Goal: Information Seeking & Learning: Learn about a topic

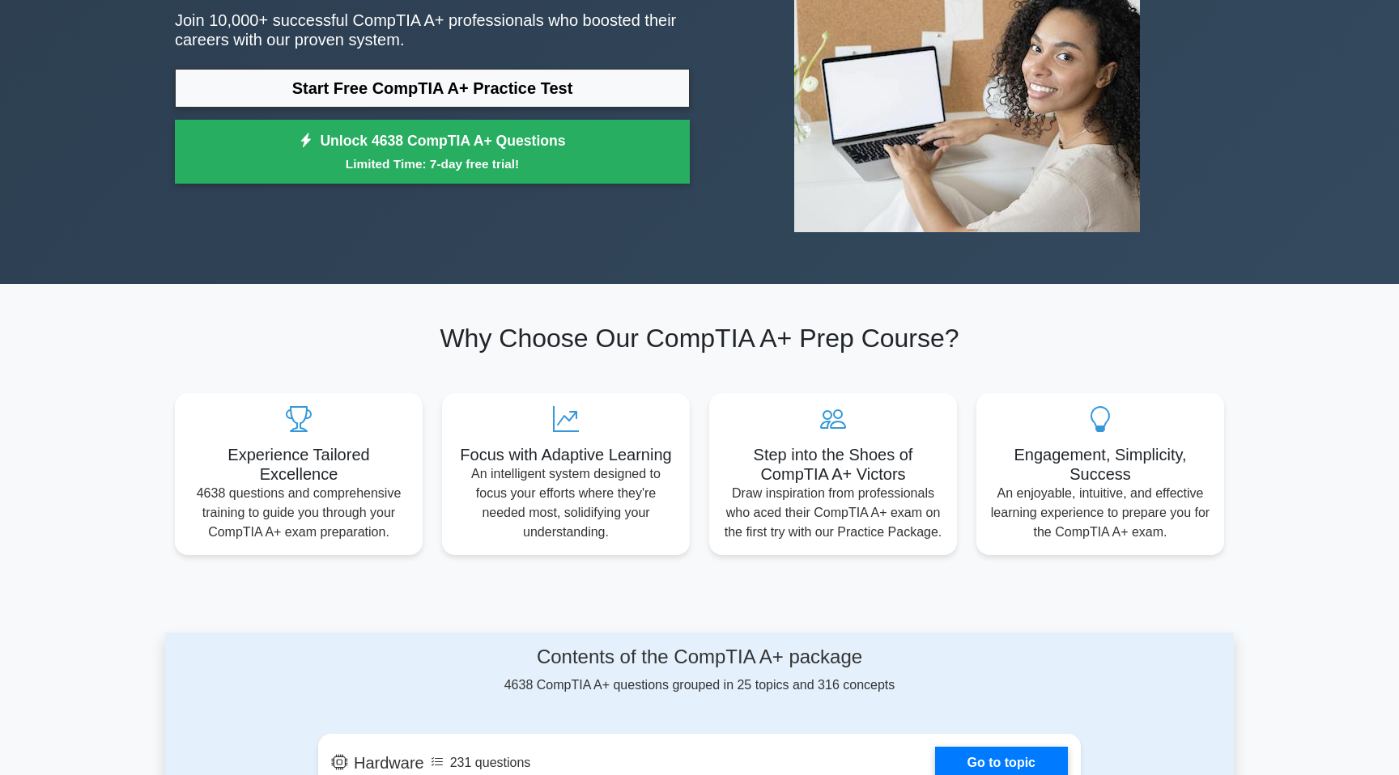
scroll to position [227, 0]
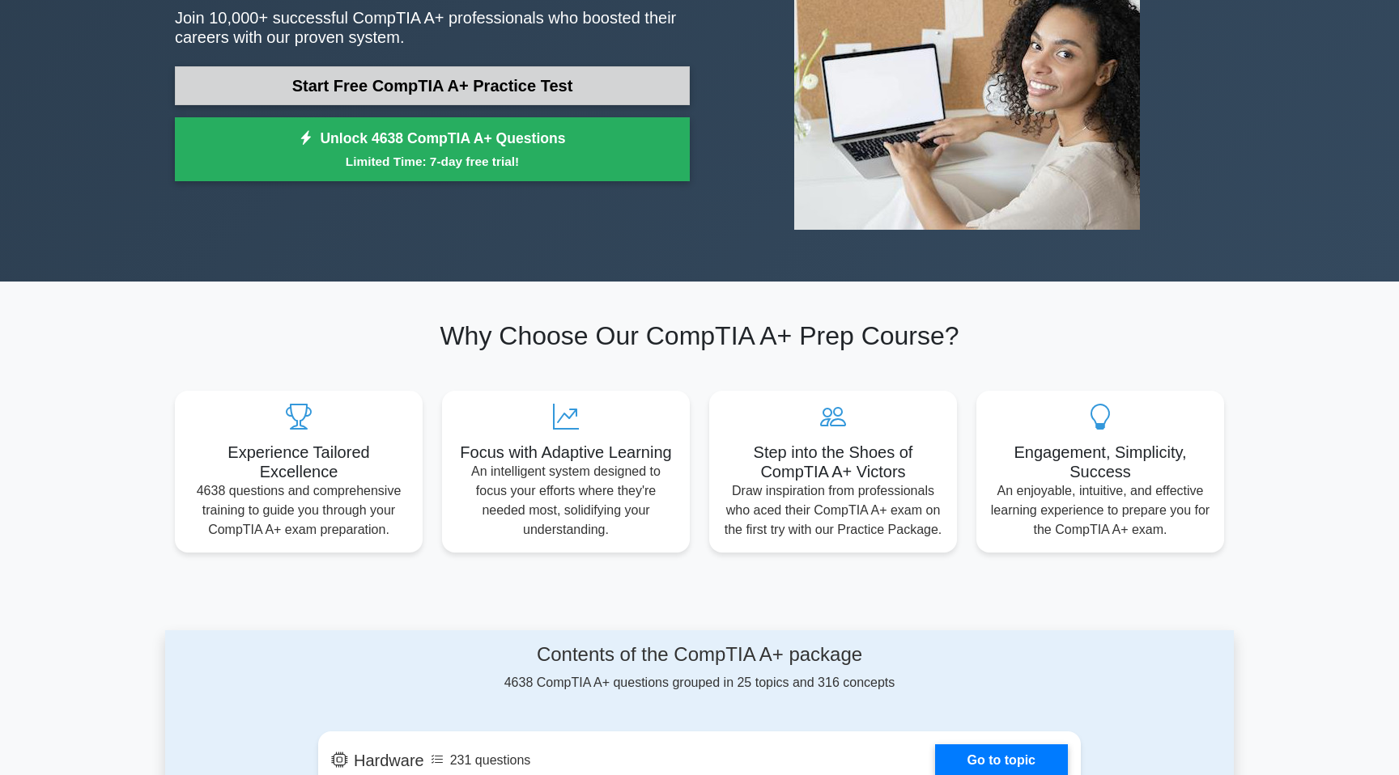
click at [522, 73] on link "Start Free CompTIA A+ Practice Test" at bounding box center [432, 85] width 515 height 39
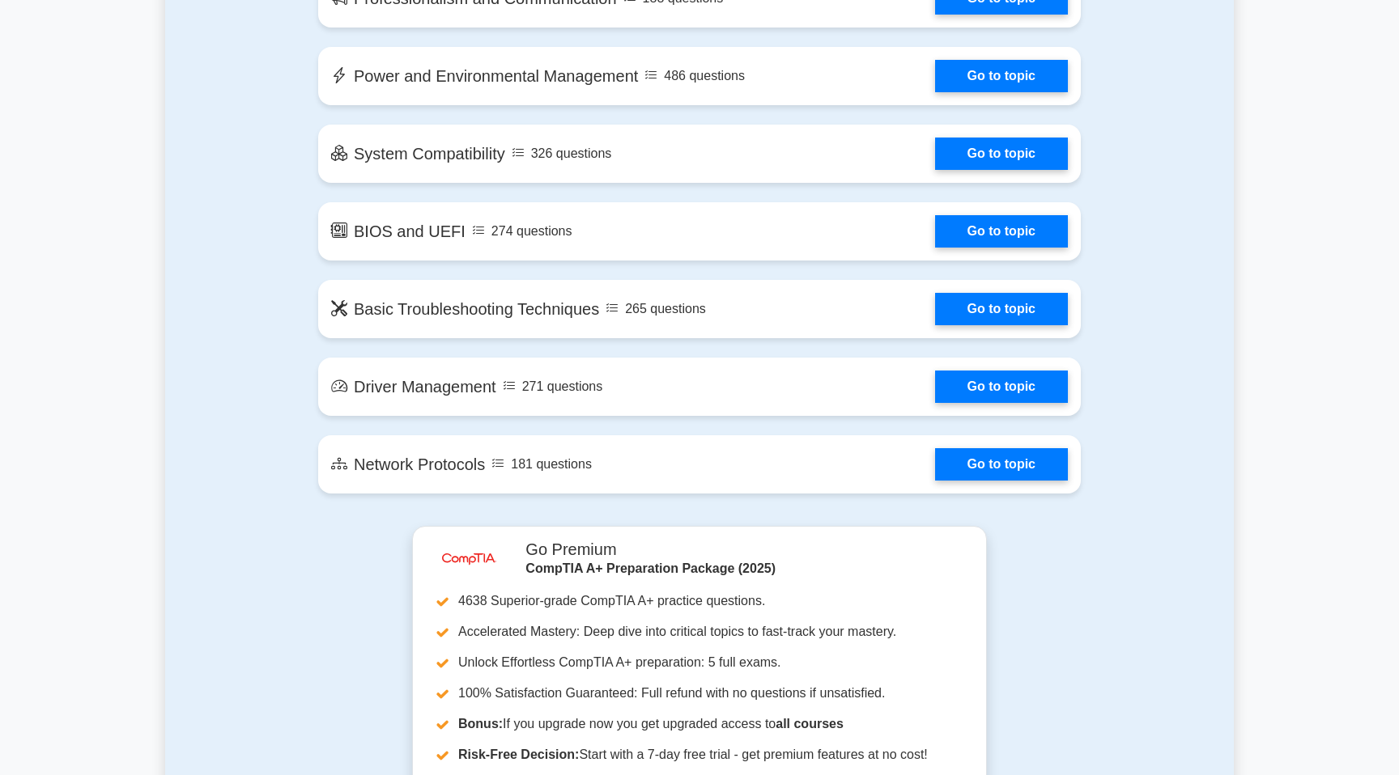
scroll to position [2394, 0]
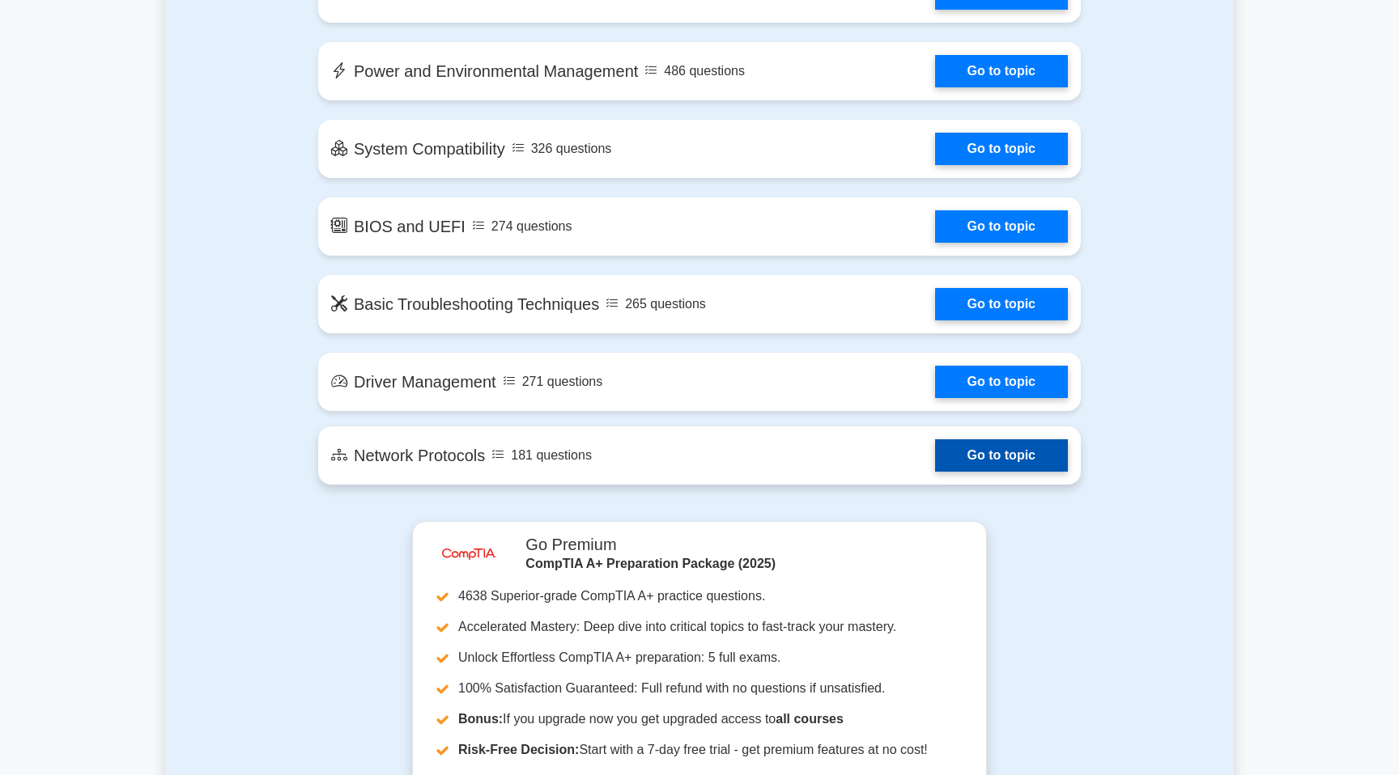
click at [1003, 445] on link "Go to topic" at bounding box center [1001, 456] width 133 height 32
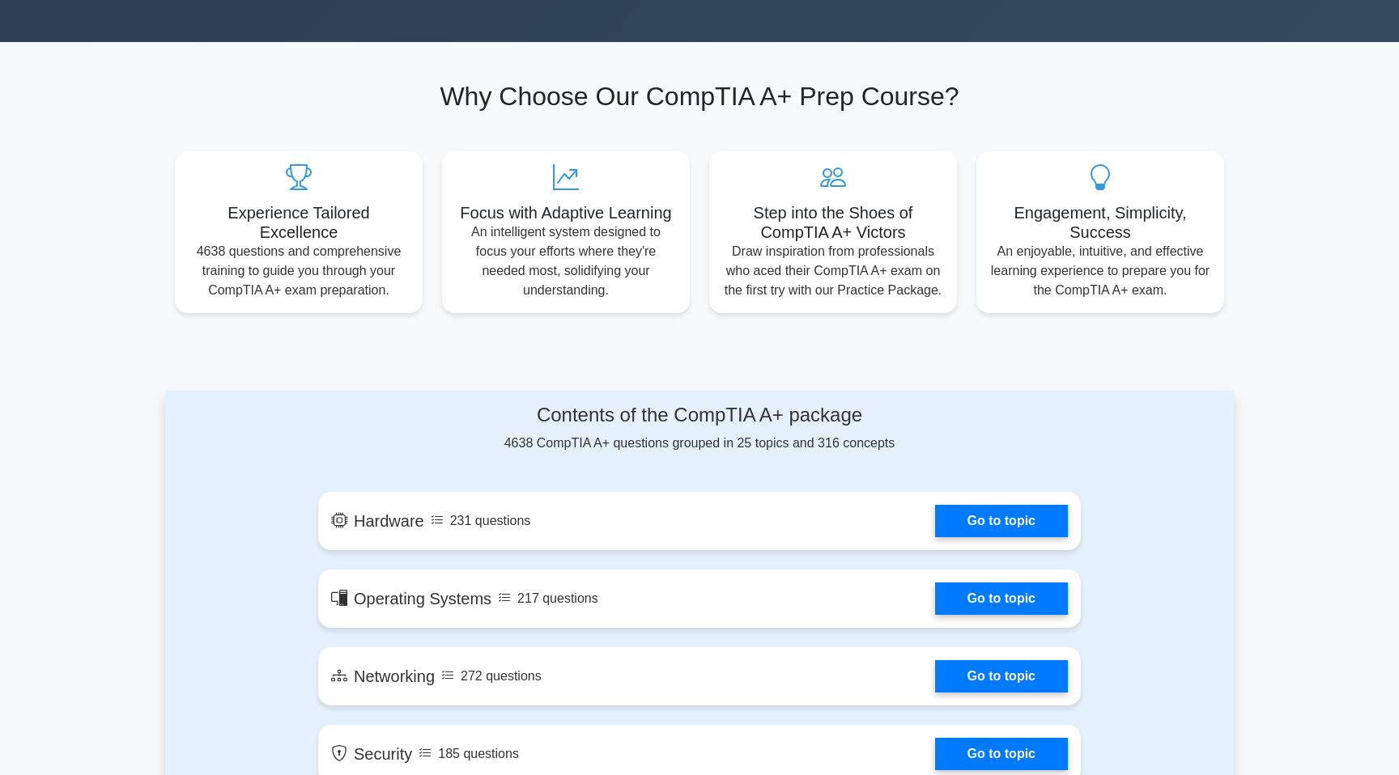
scroll to position [582, 0]
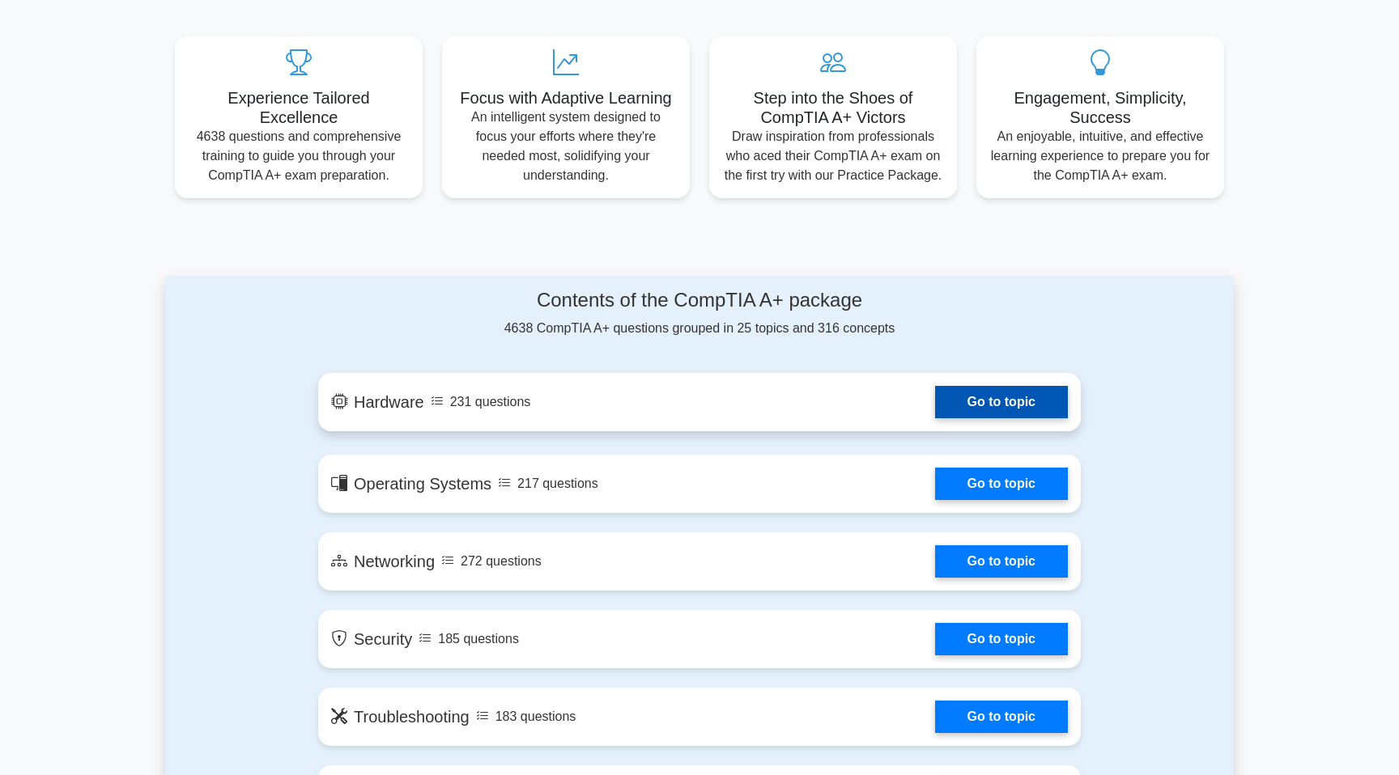
click at [987, 401] on link "Go to topic" at bounding box center [1001, 402] width 133 height 32
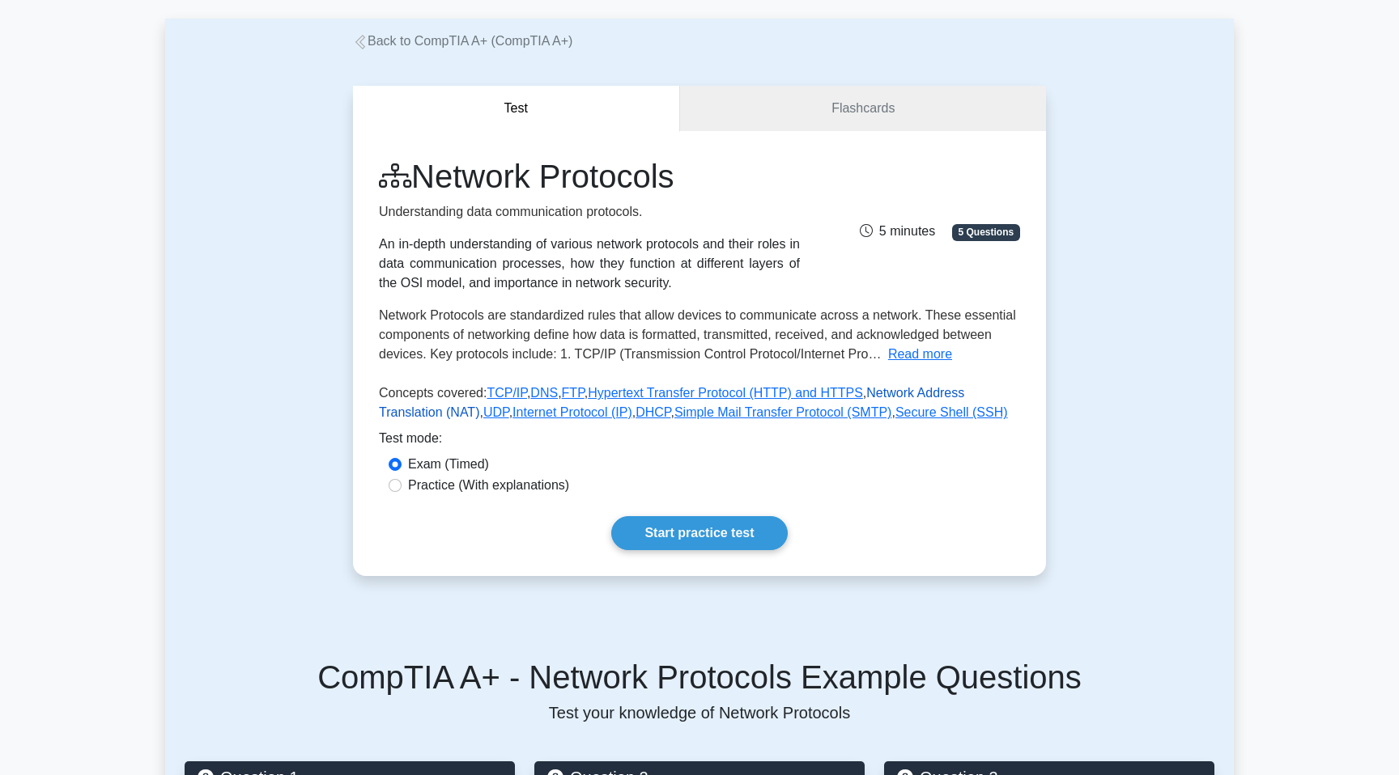
scroll to position [98, 0]
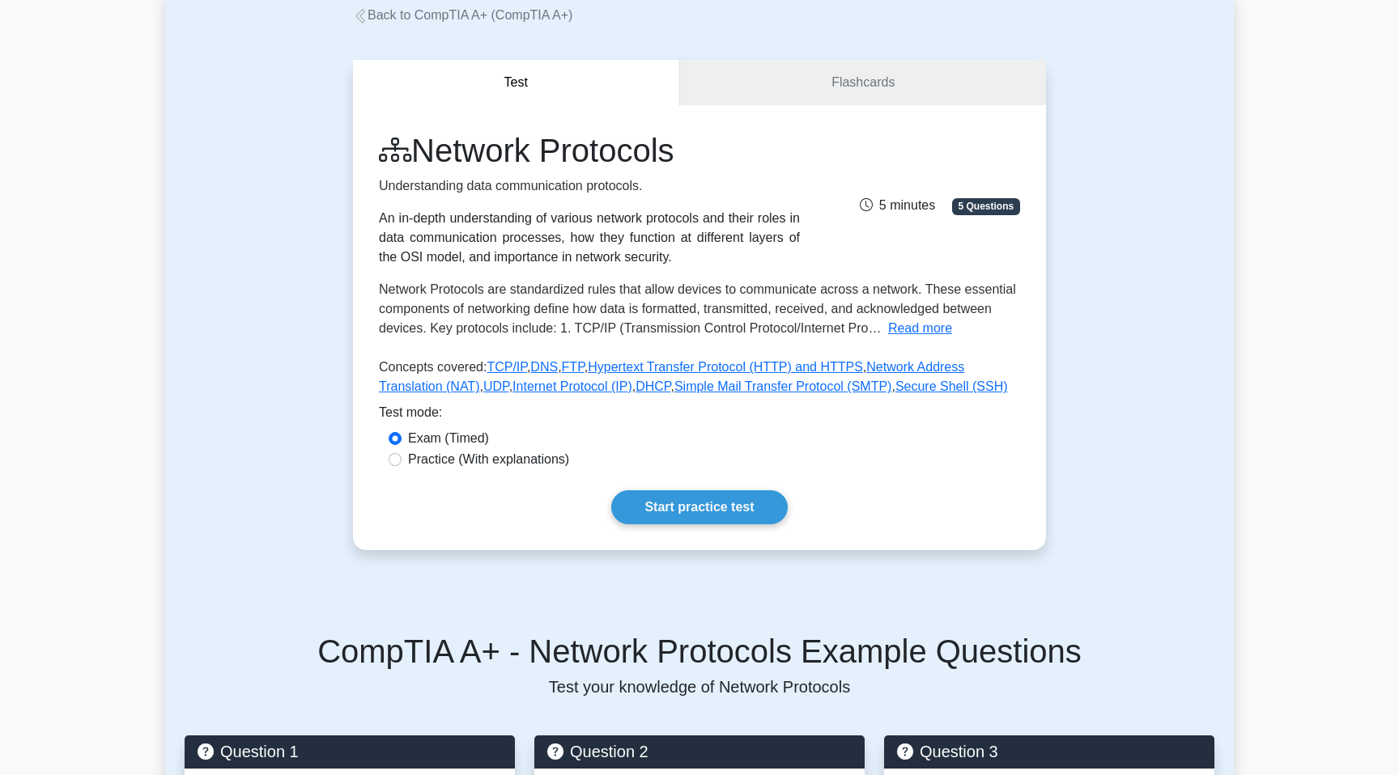
click at [486, 464] on label "Practice (With explanations)" at bounding box center [488, 459] width 161 height 19
click at [401, 464] on input "Practice (With explanations)" at bounding box center [395, 459] width 13 height 13
radio input "true"
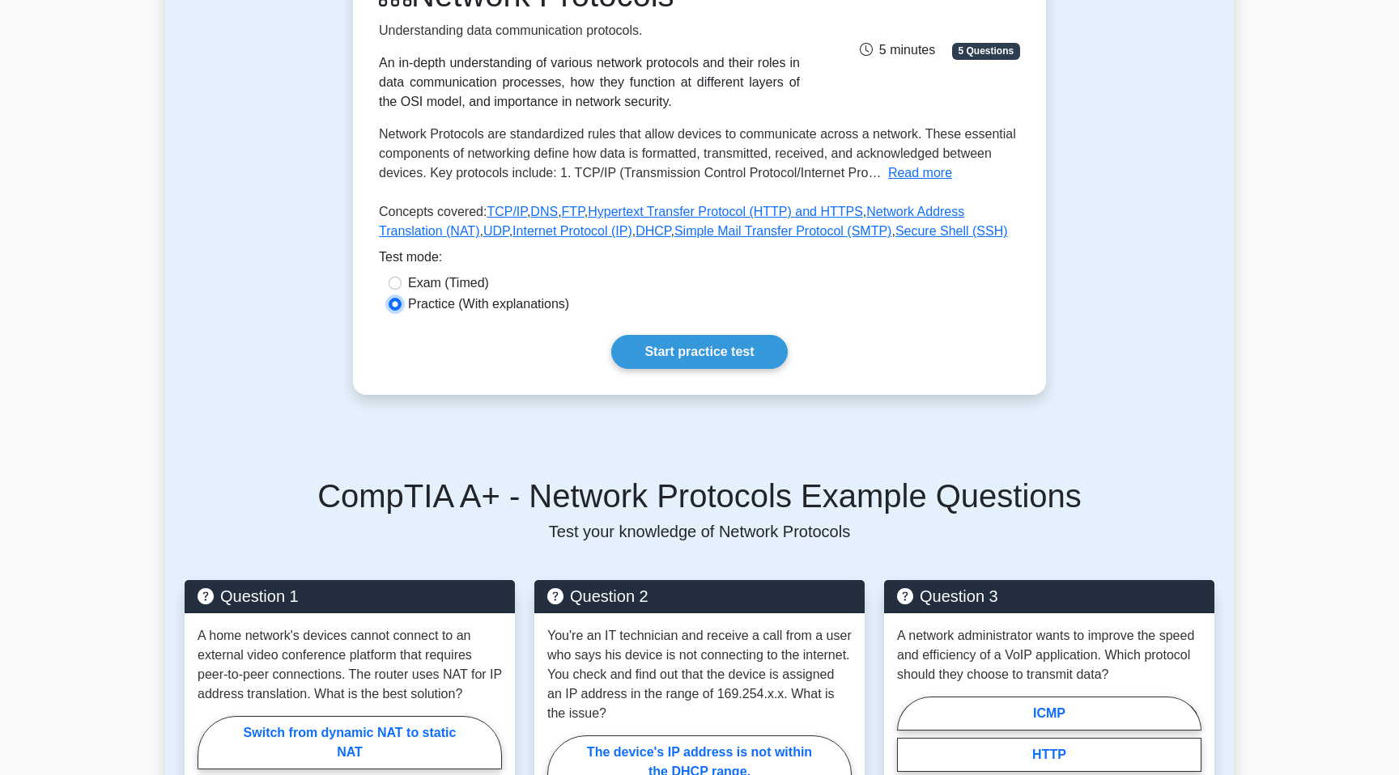
scroll to position [305, 0]
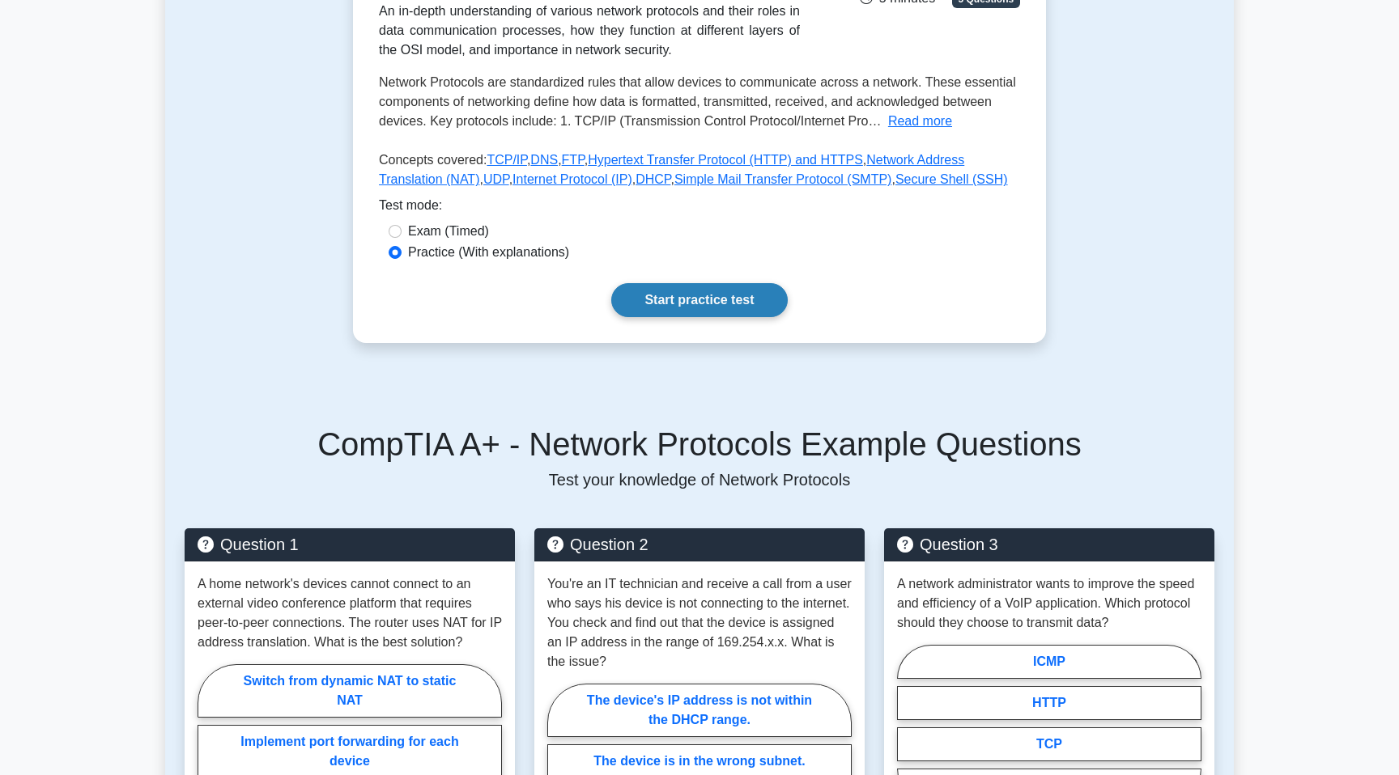
click at [718, 295] on link "Start practice test" at bounding box center [699, 300] width 176 height 34
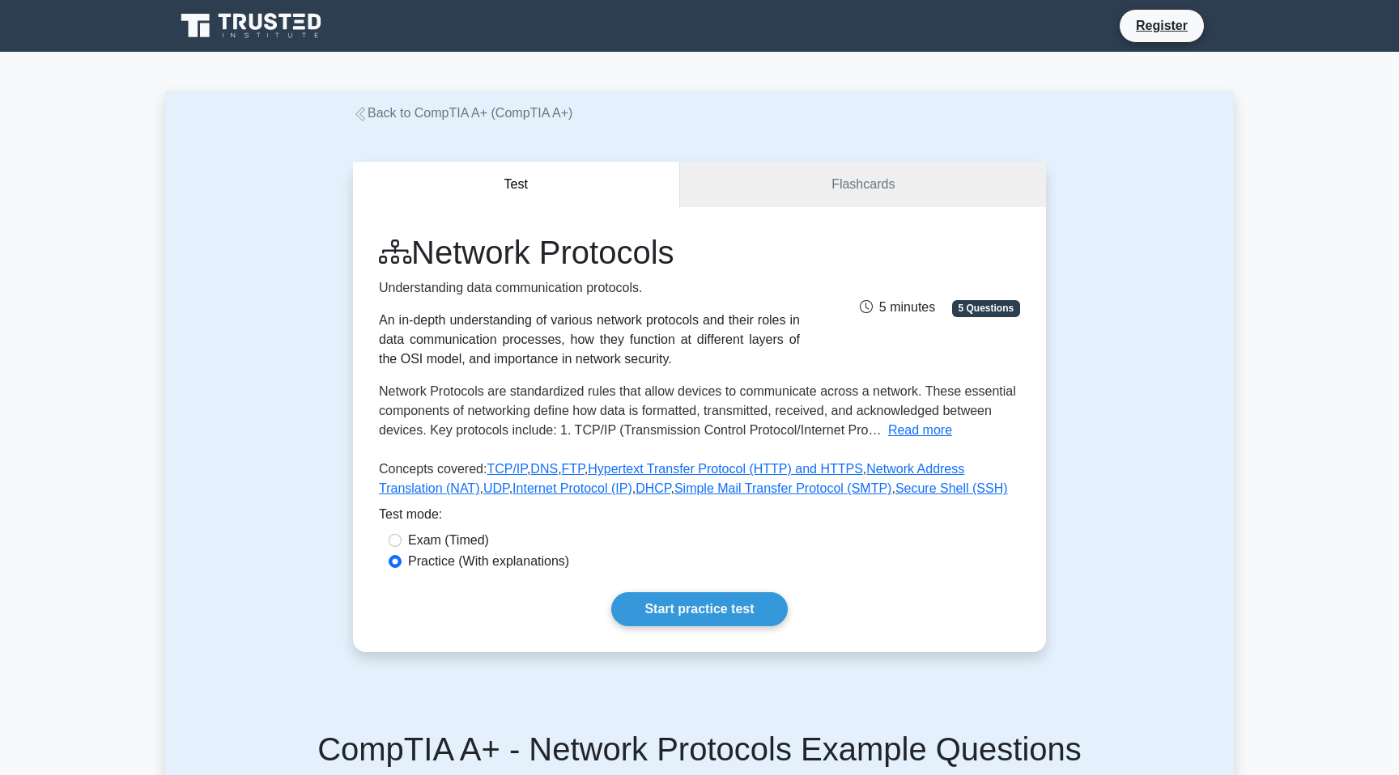
click at [1089, 130] on div "Test Flashcards Network Protocols Understanding data communication protocols. A…" at bounding box center [699, 407] width 1069 height 568
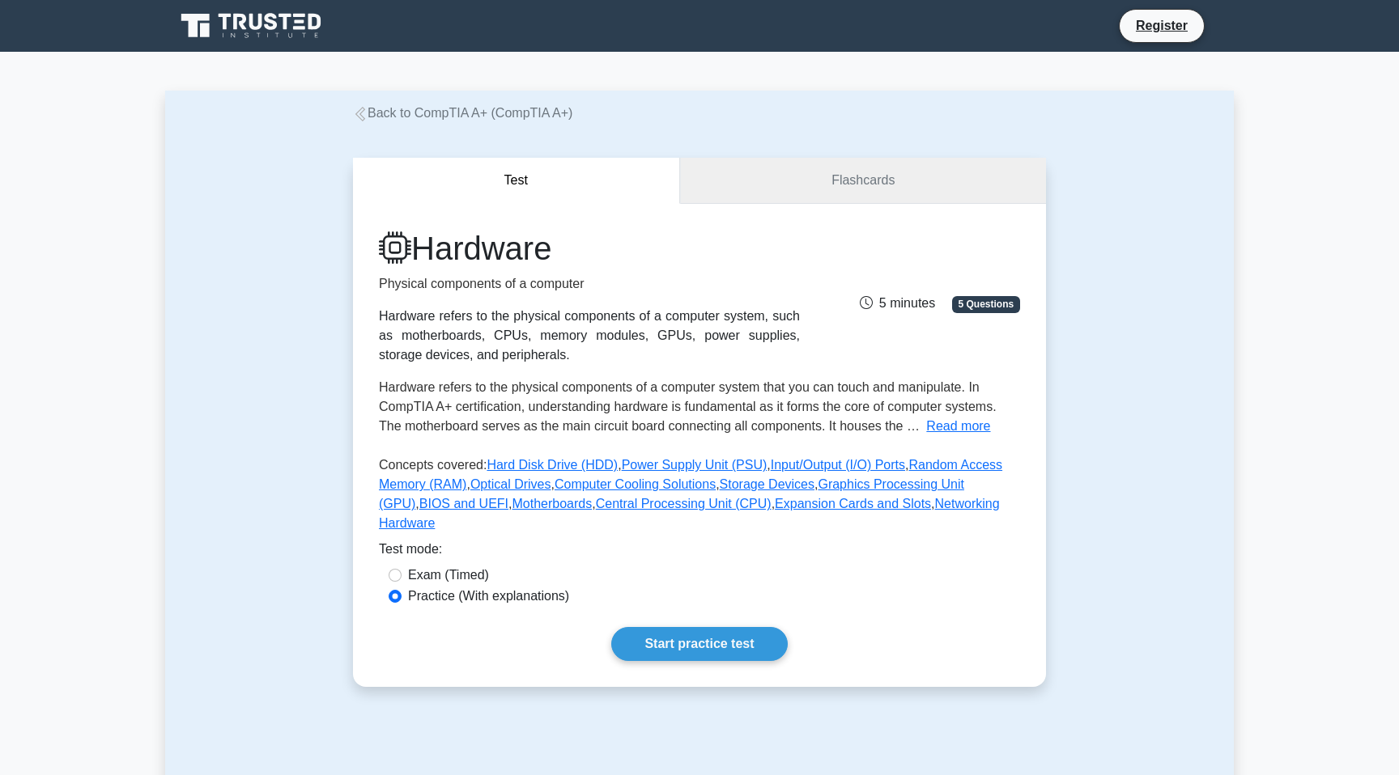
click at [856, 178] on link "Flashcards" at bounding box center [863, 181] width 366 height 46
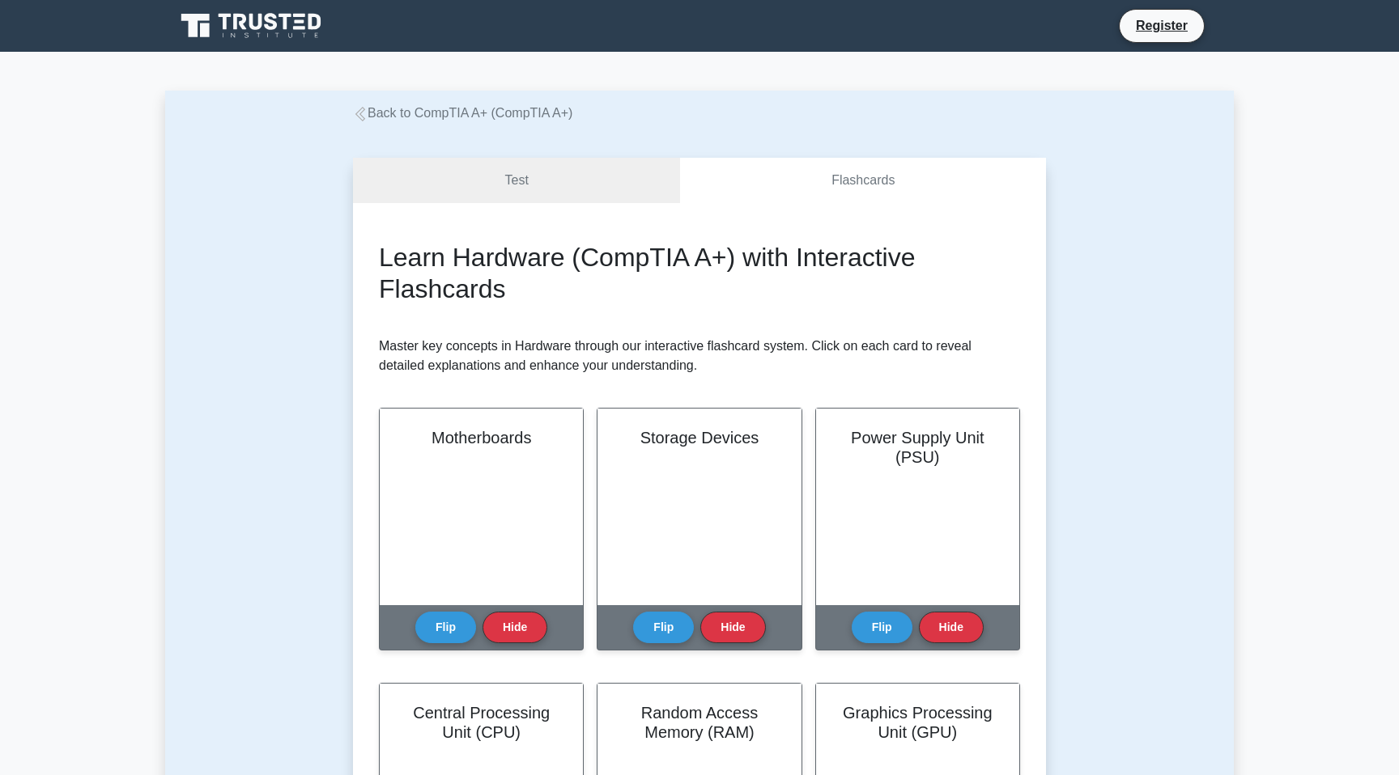
click at [597, 169] on link "Test" at bounding box center [516, 181] width 327 height 46
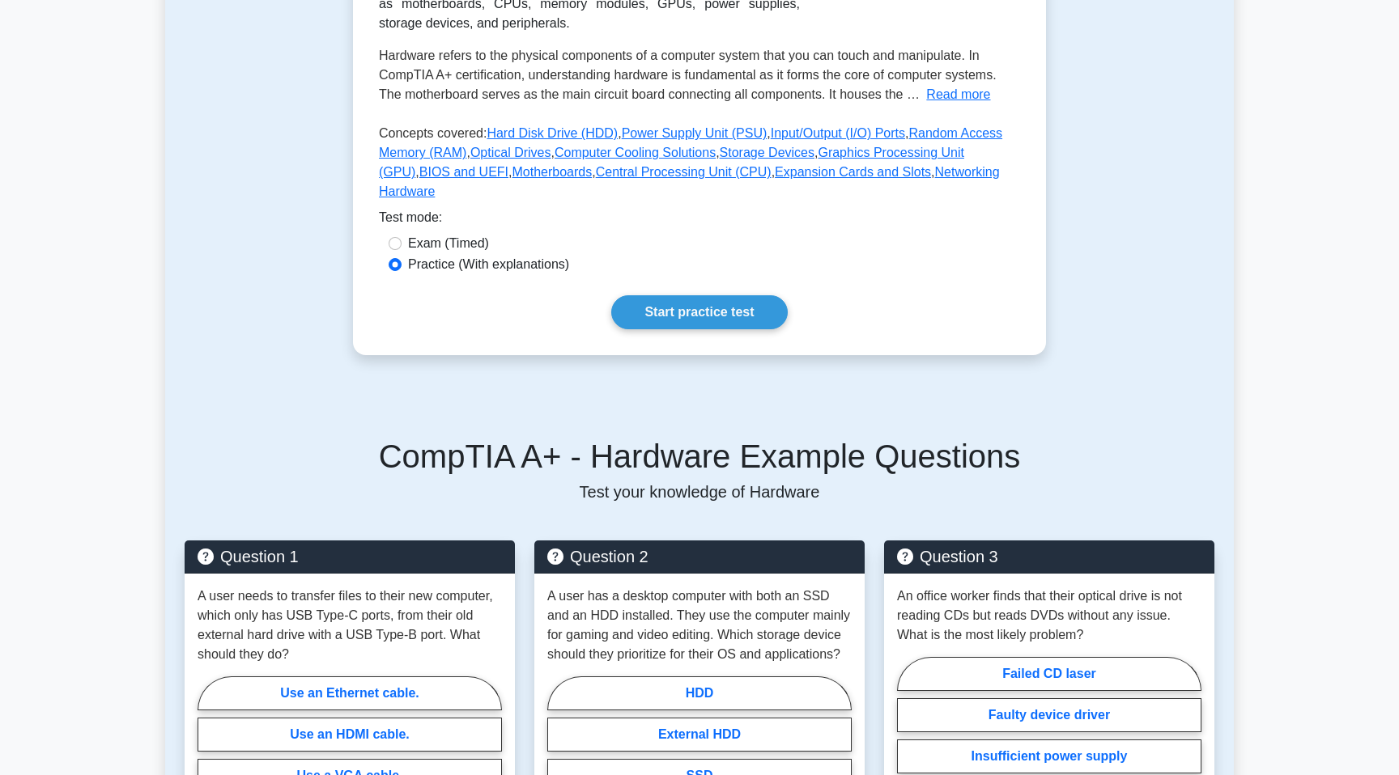
scroll to position [343, 0]
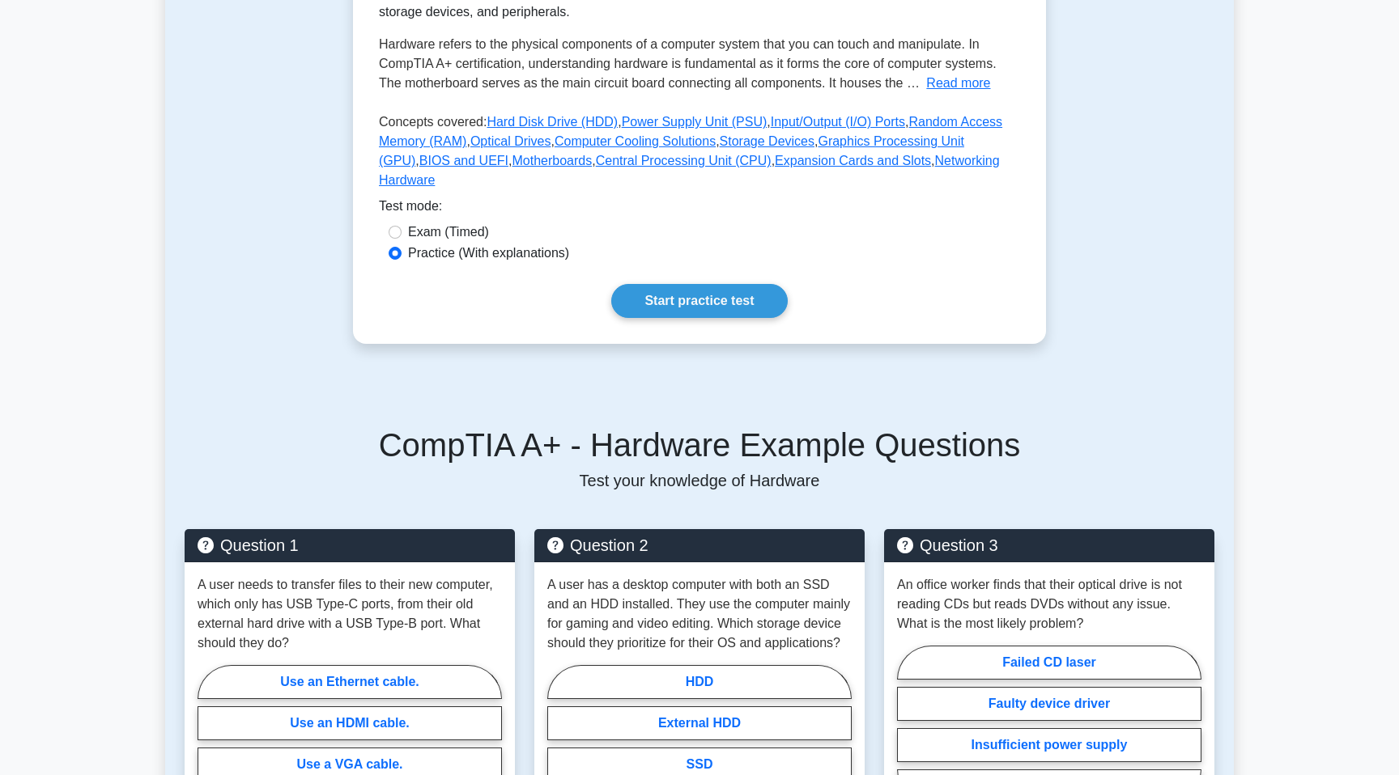
click at [455, 223] on label "Exam (Timed)" at bounding box center [448, 232] width 81 height 19
click at [401, 226] on input "Exam (Timed)" at bounding box center [395, 232] width 13 height 13
radio input "true"
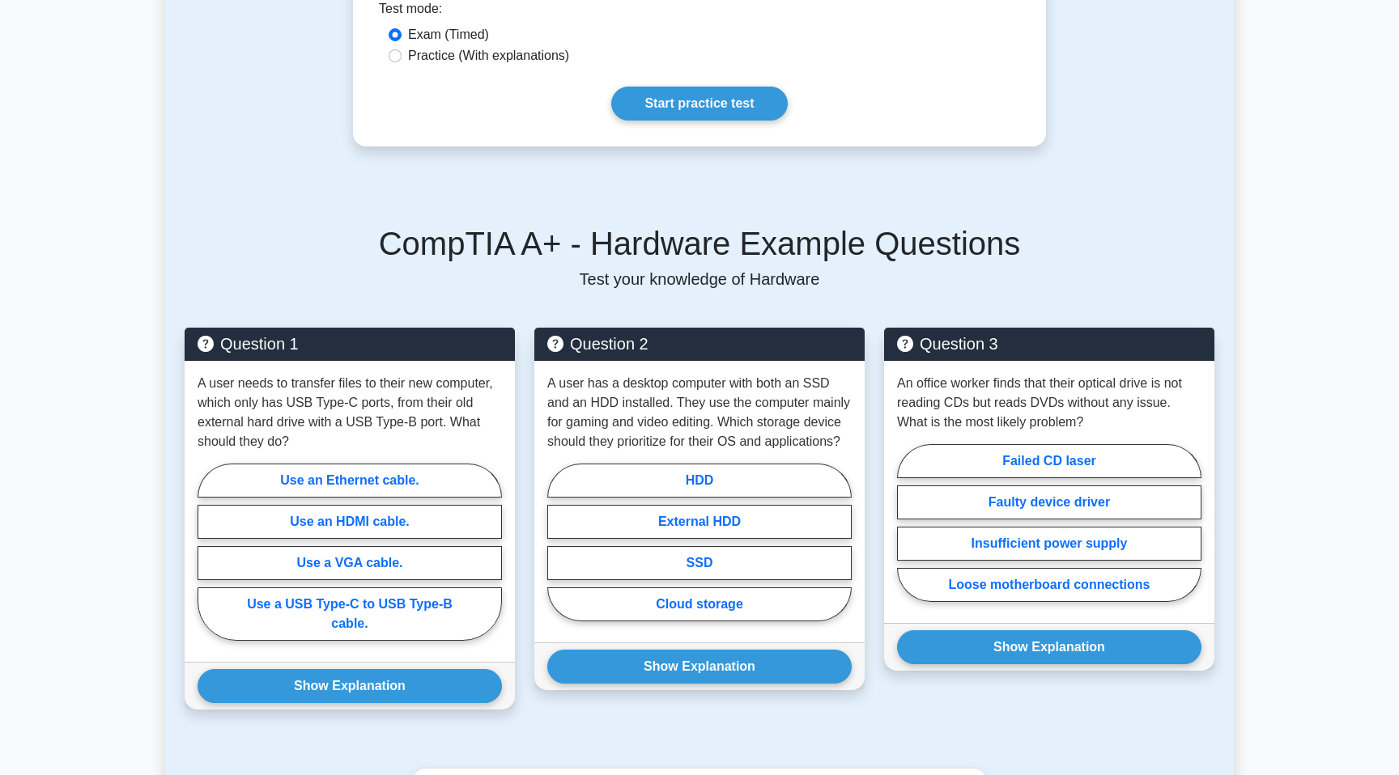
scroll to position [550, 0]
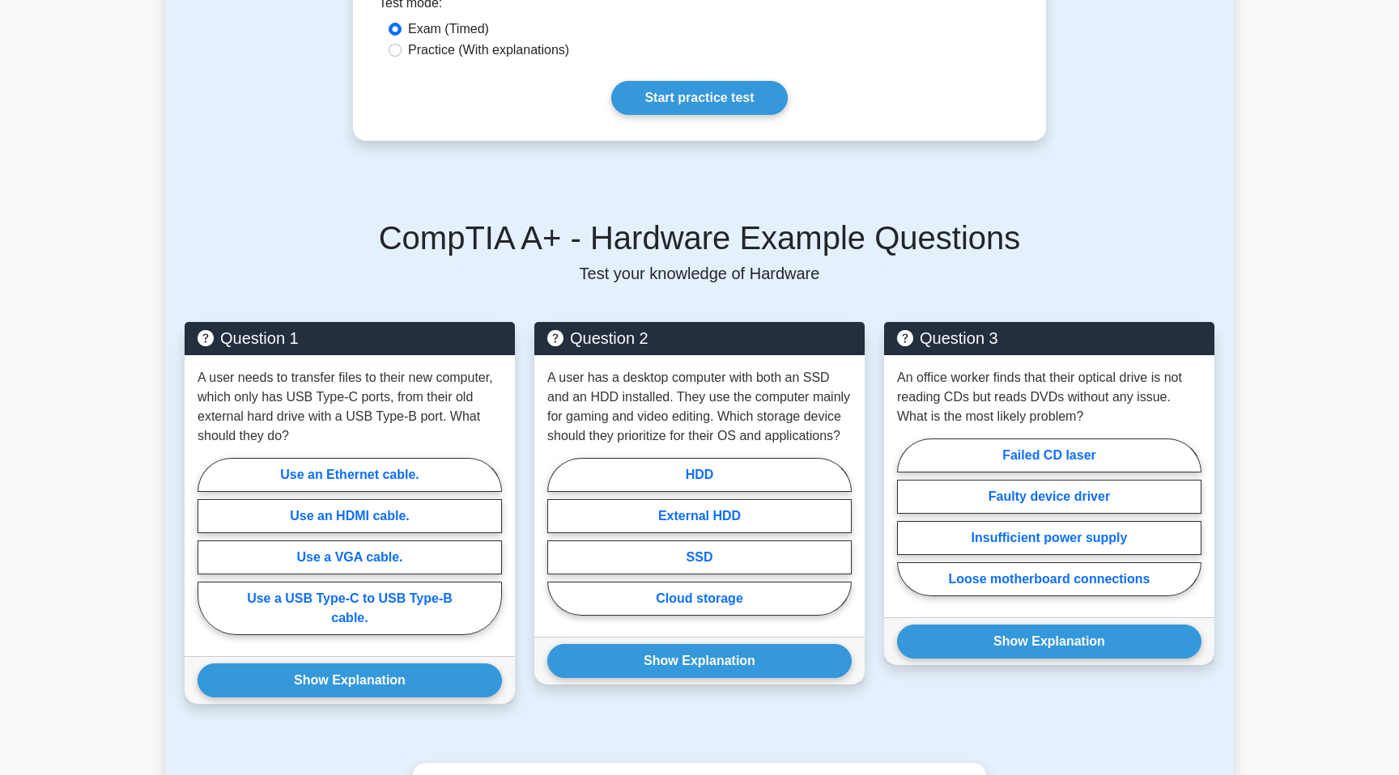
click at [1318, 269] on main "Back to CompTIA A+ (CompTIA A+) Test Flashcards Hardware Physical components of…" at bounding box center [699, 420] width 1399 height 1839
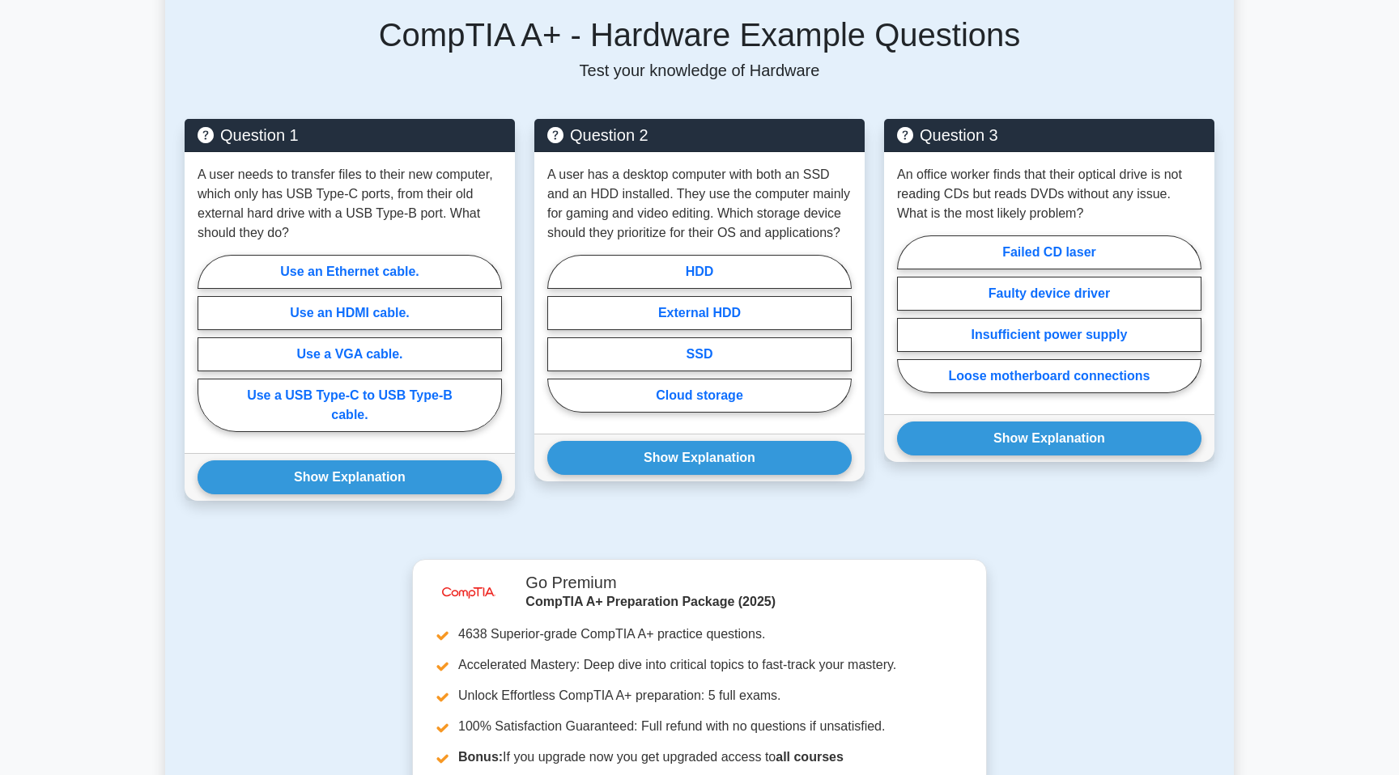
scroll to position [745, 0]
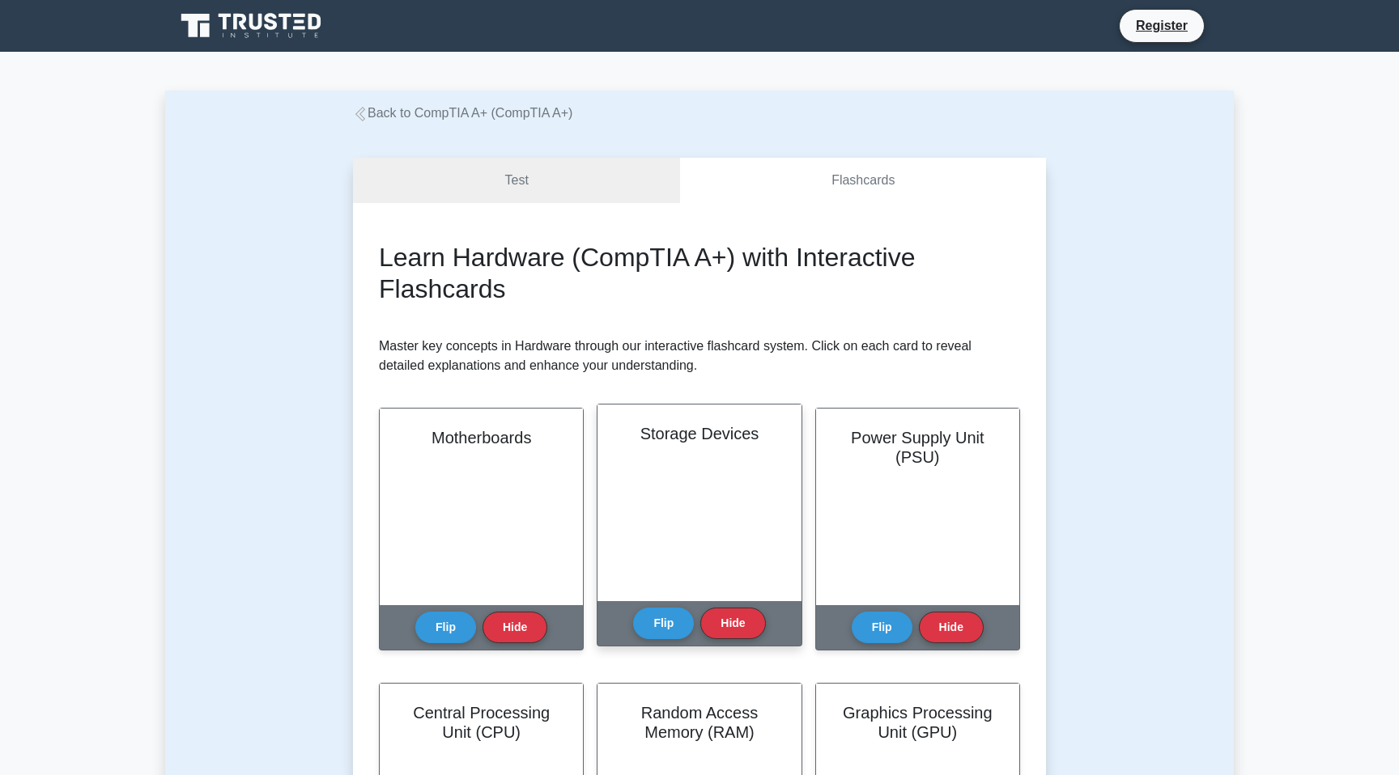
scroll to position [345, 0]
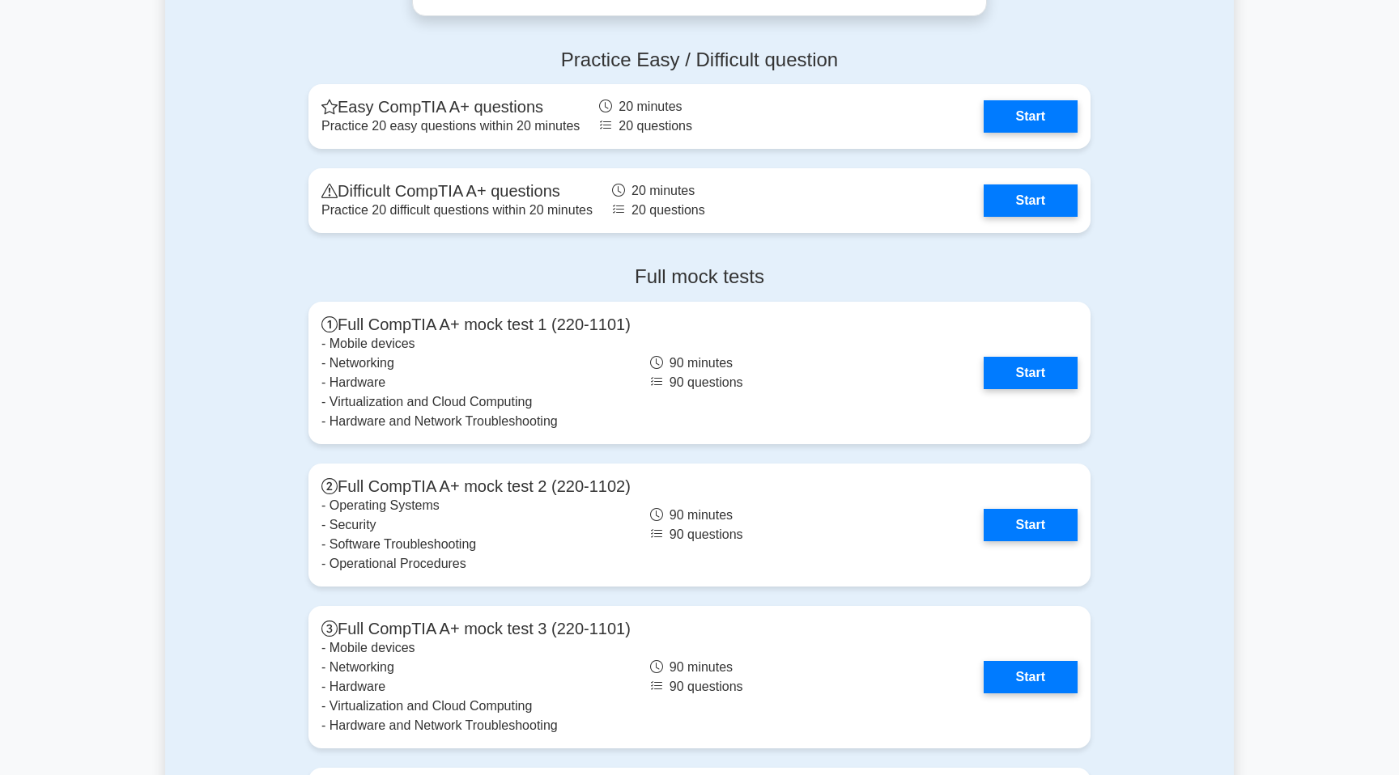
scroll to position [3252, 0]
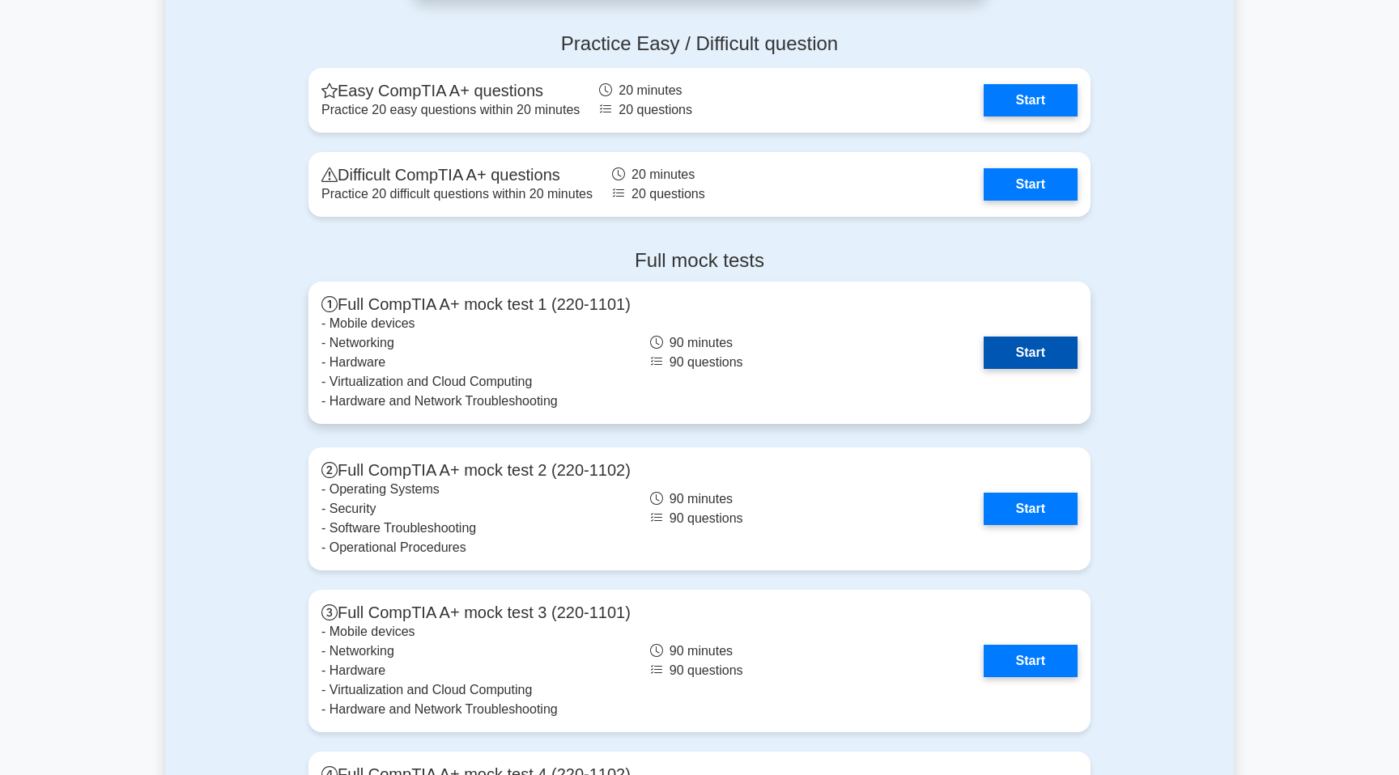
click at [984, 353] on link "Start" at bounding box center [1031, 353] width 94 height 32
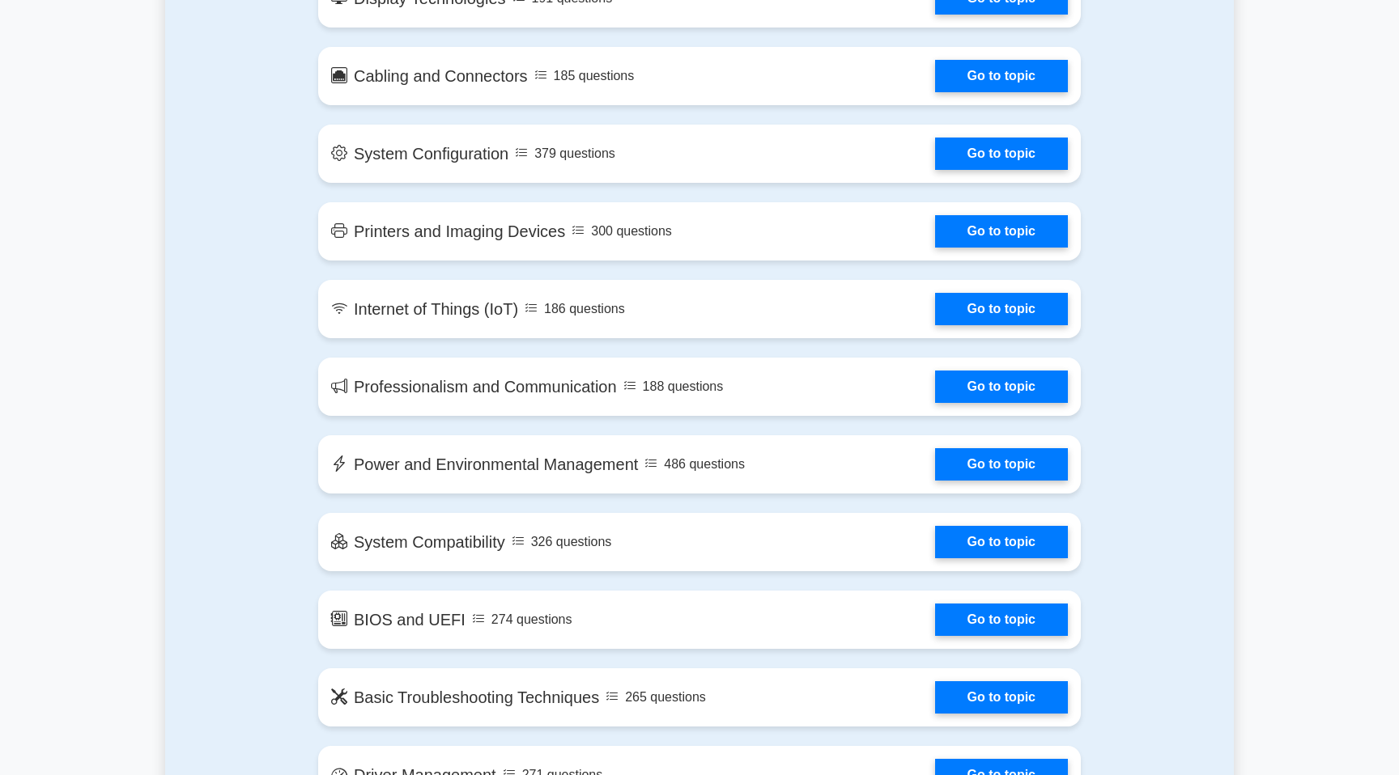
scroll to position [1999, 0]
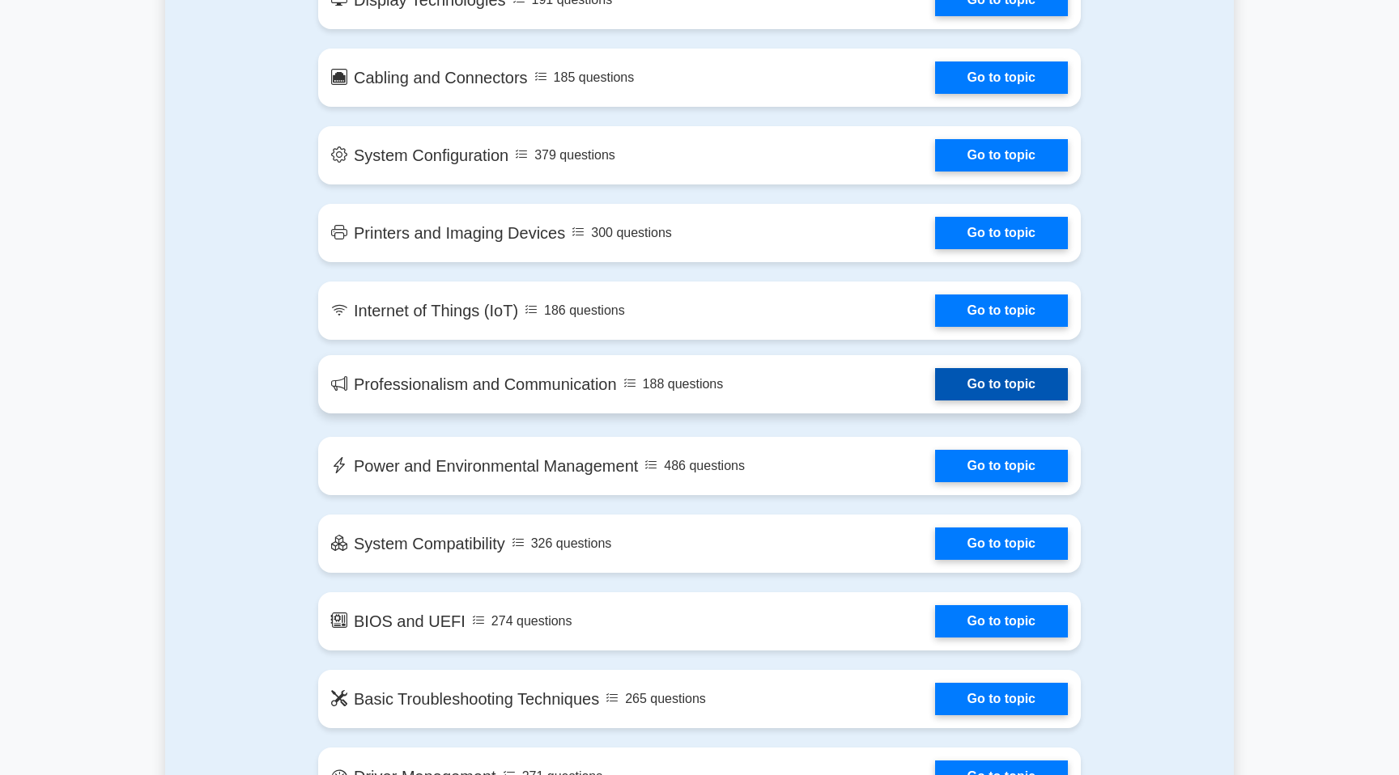
click at [935, 400] on link "Go to topic" at bounding box center [1001, 384] width 133 height 32
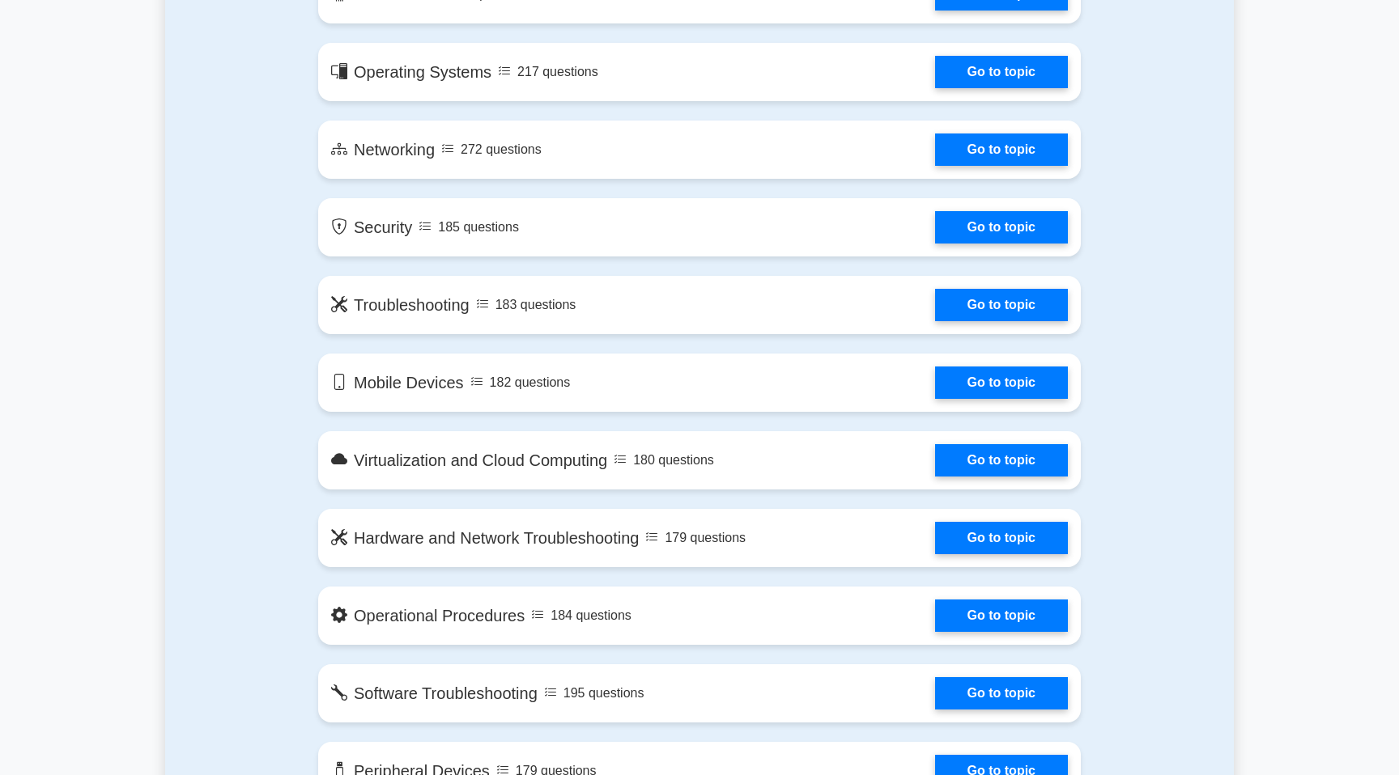
scroll to position [660, 0]
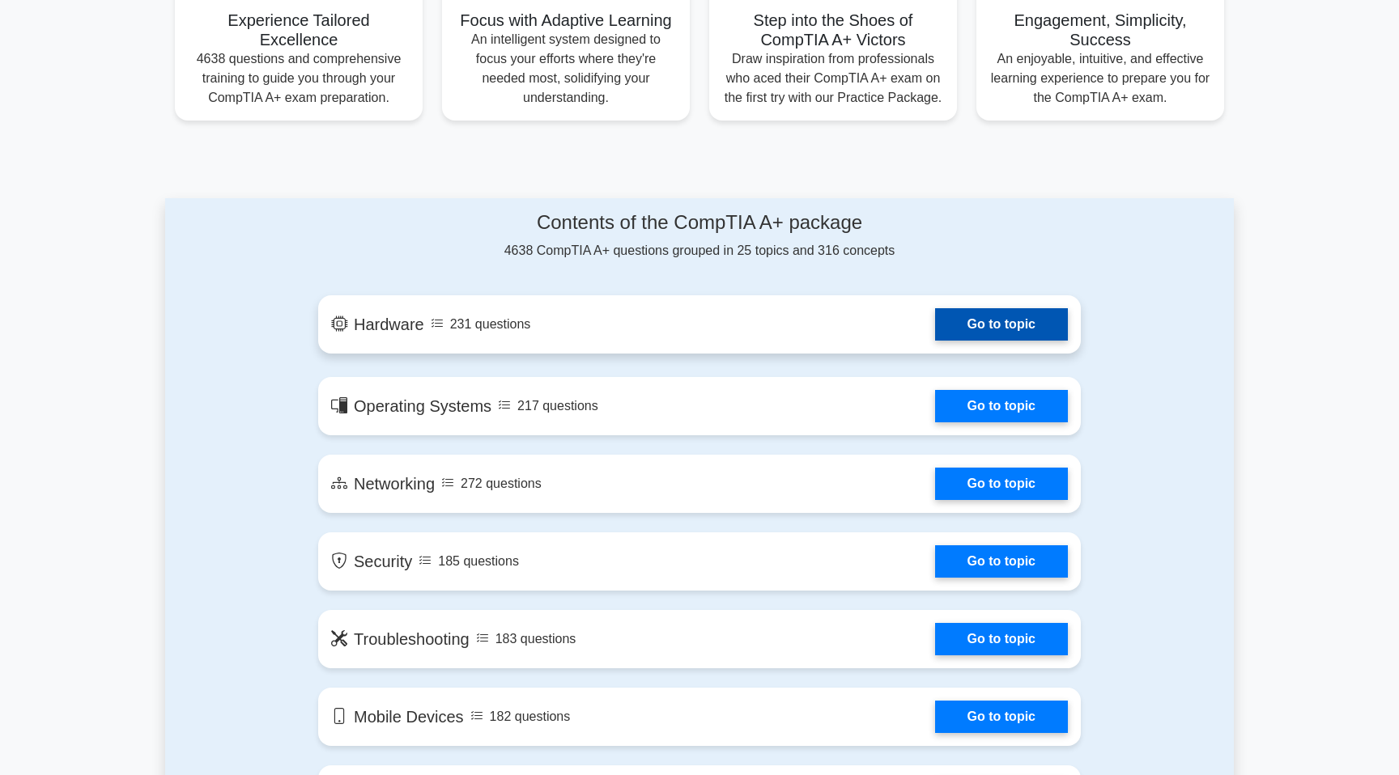
click at [966, 322] on link "Go to topic" at bounding box center [1001, 324] width 133 height 32
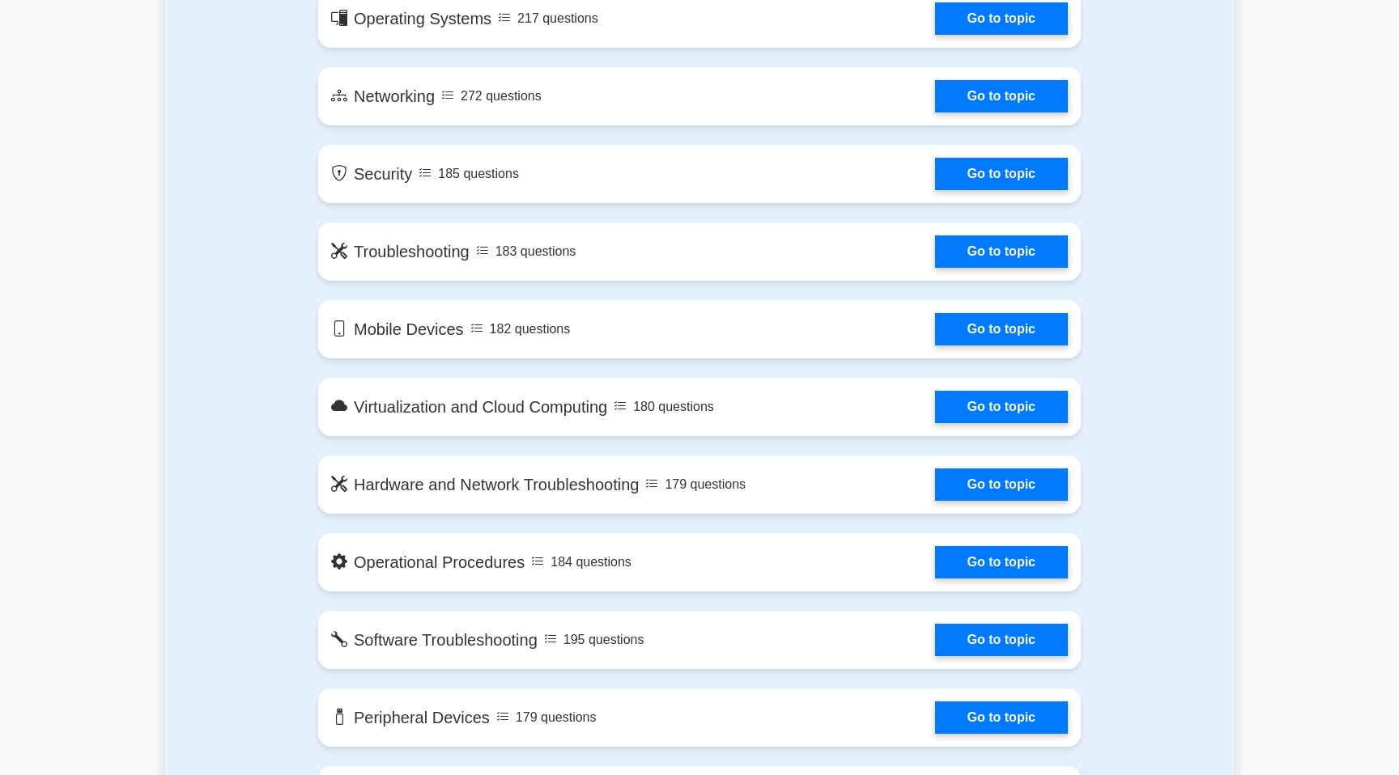
scroll to position [1049, 0]
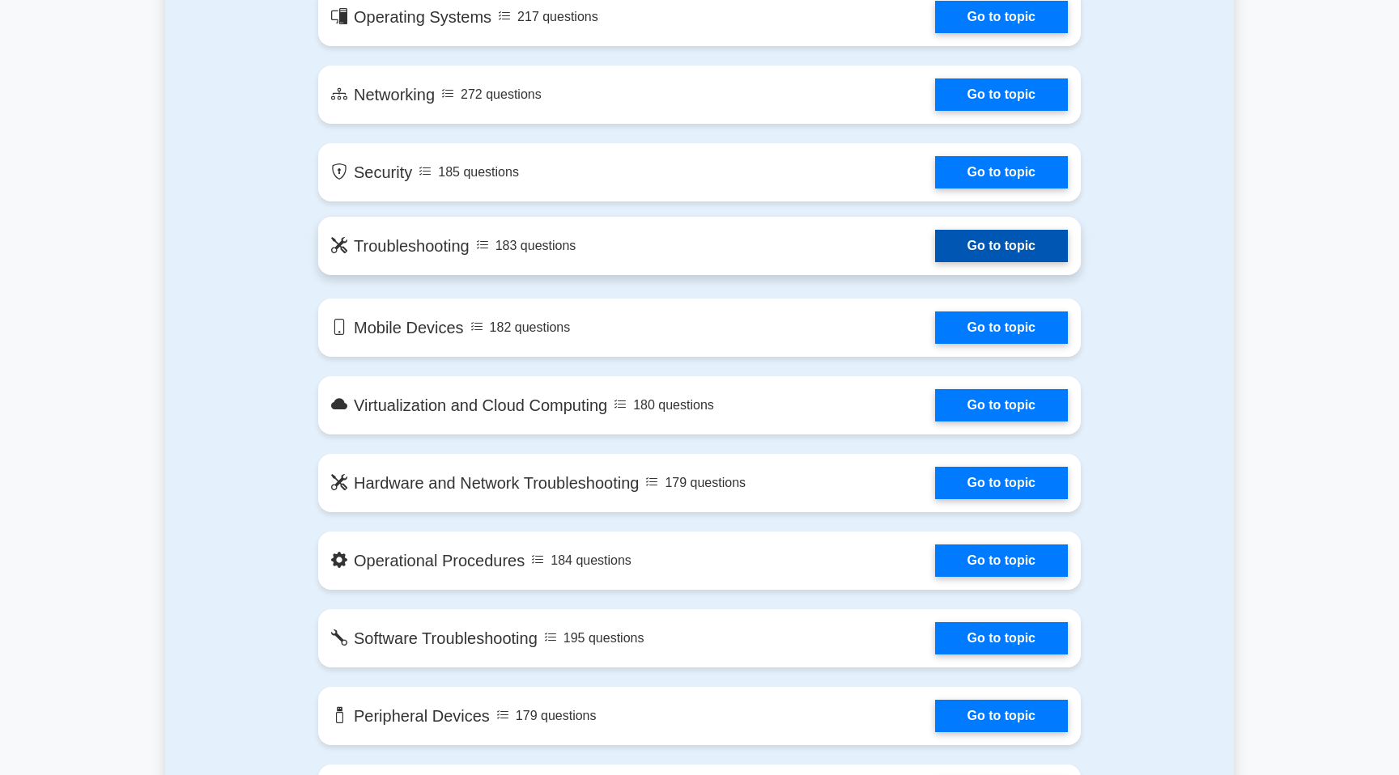
click at [996, 238] on link "Go to topic" at bounding box center [1001, 246] width 133 height 32
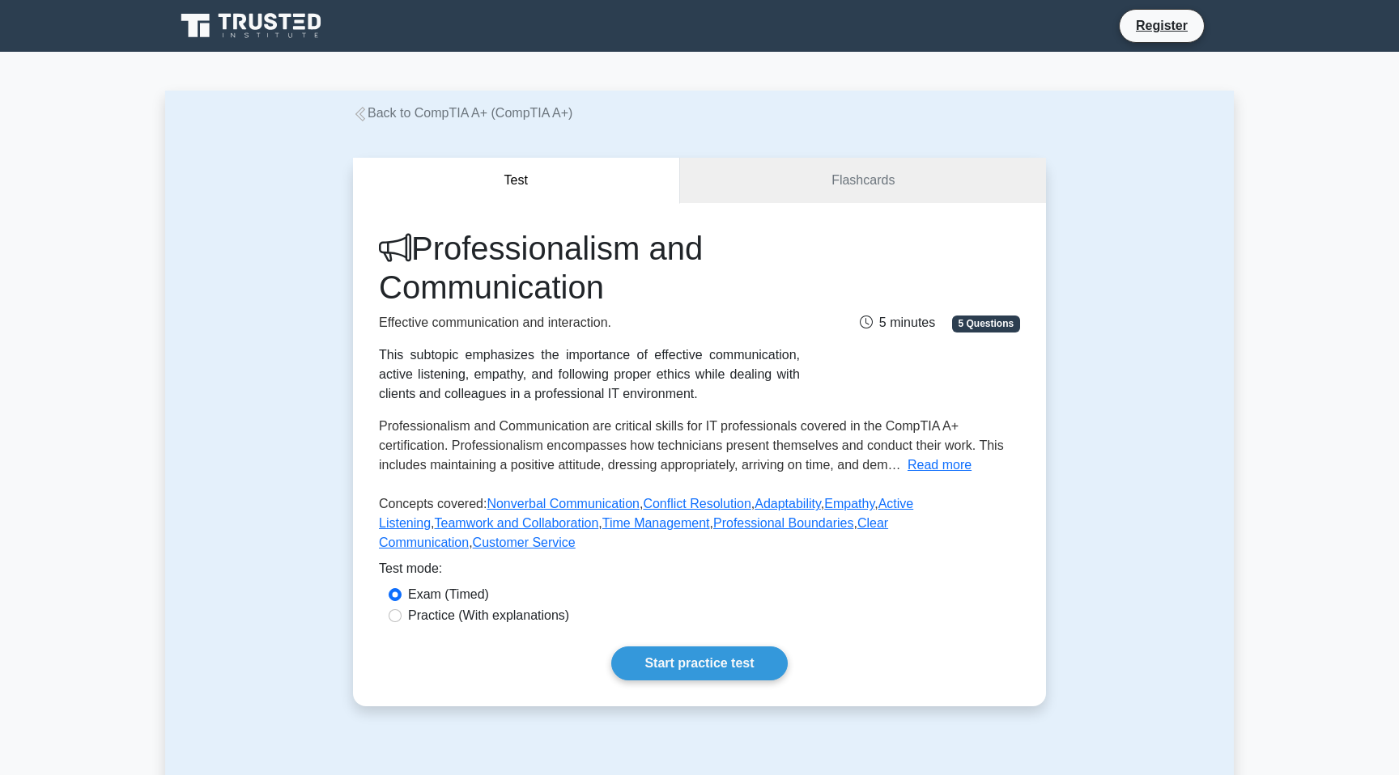
click at [635, 261] on h1 "Professionalism and Communication" at bounding box center [589, 268] width 421 height 78
click at [644, 283] on h1 "Professionalism and Communication" at bounding box center [589, 268] width 421 height 78
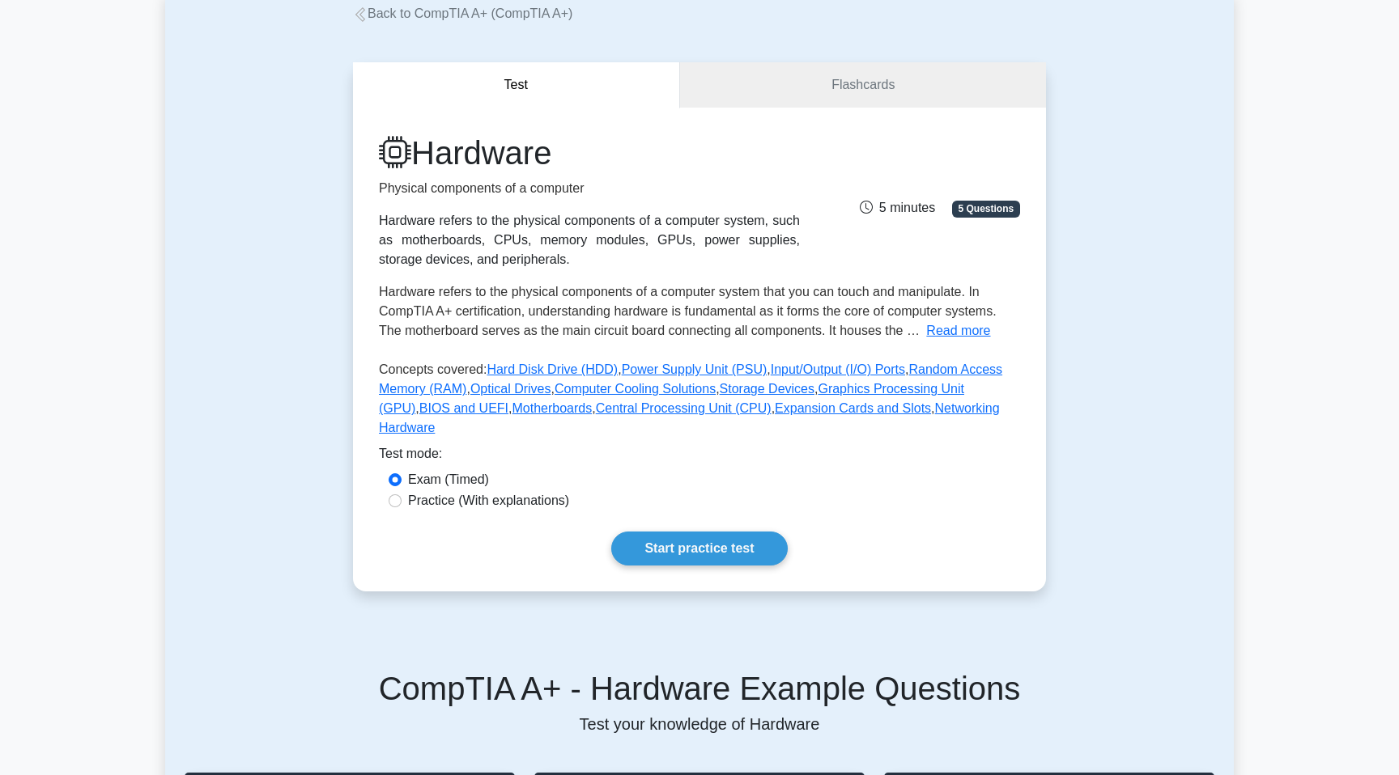
scroll to position [113, 0]
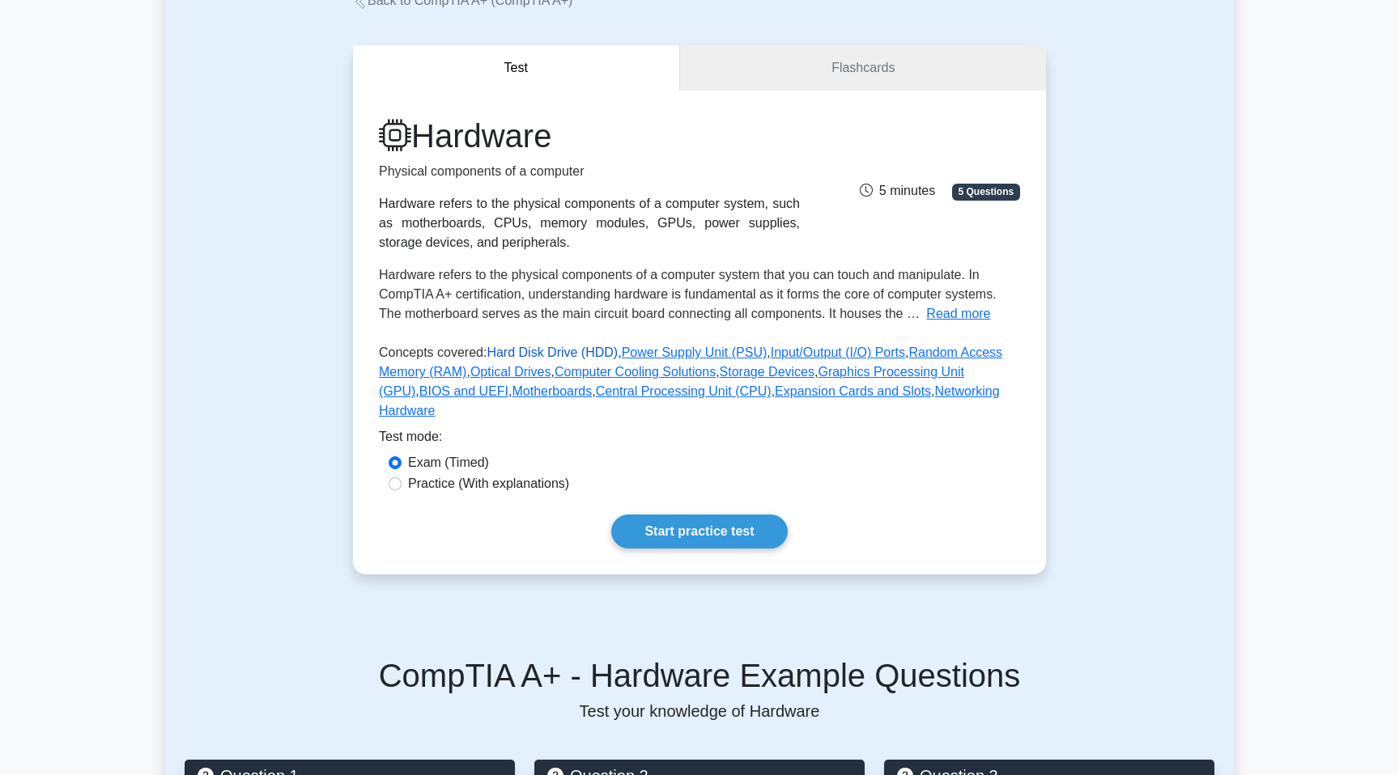
click at [541, 353] on link "Hard Disk Drive (HDD)" at bounding box center [551, 353] width 131 height 14
click at [705, 362] on p "Concepts covered: Hard Disk Drive (HDD) , Power Supply Unit (PSU) , Input/Outpu…" at bounding box center [699, 385] width 641 height 84
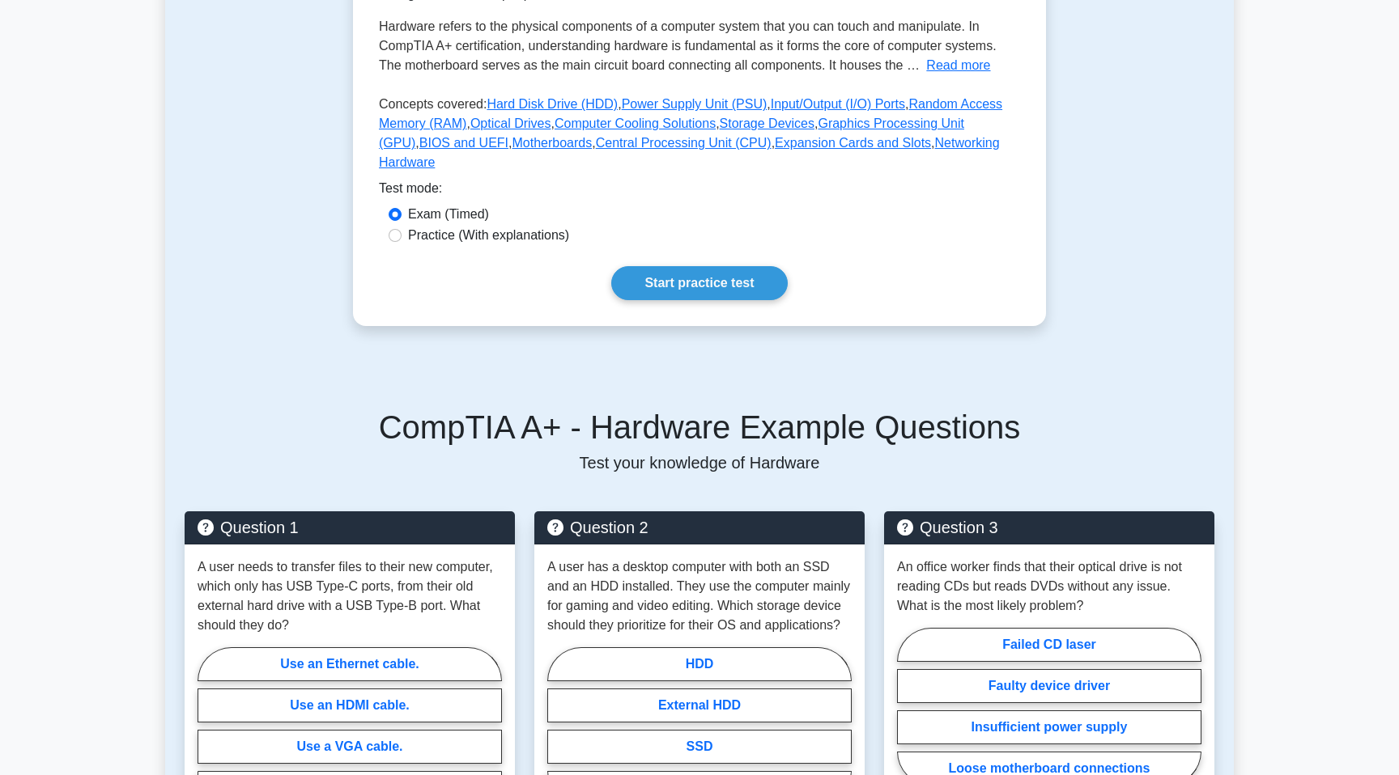
scroll to position [338, 0]
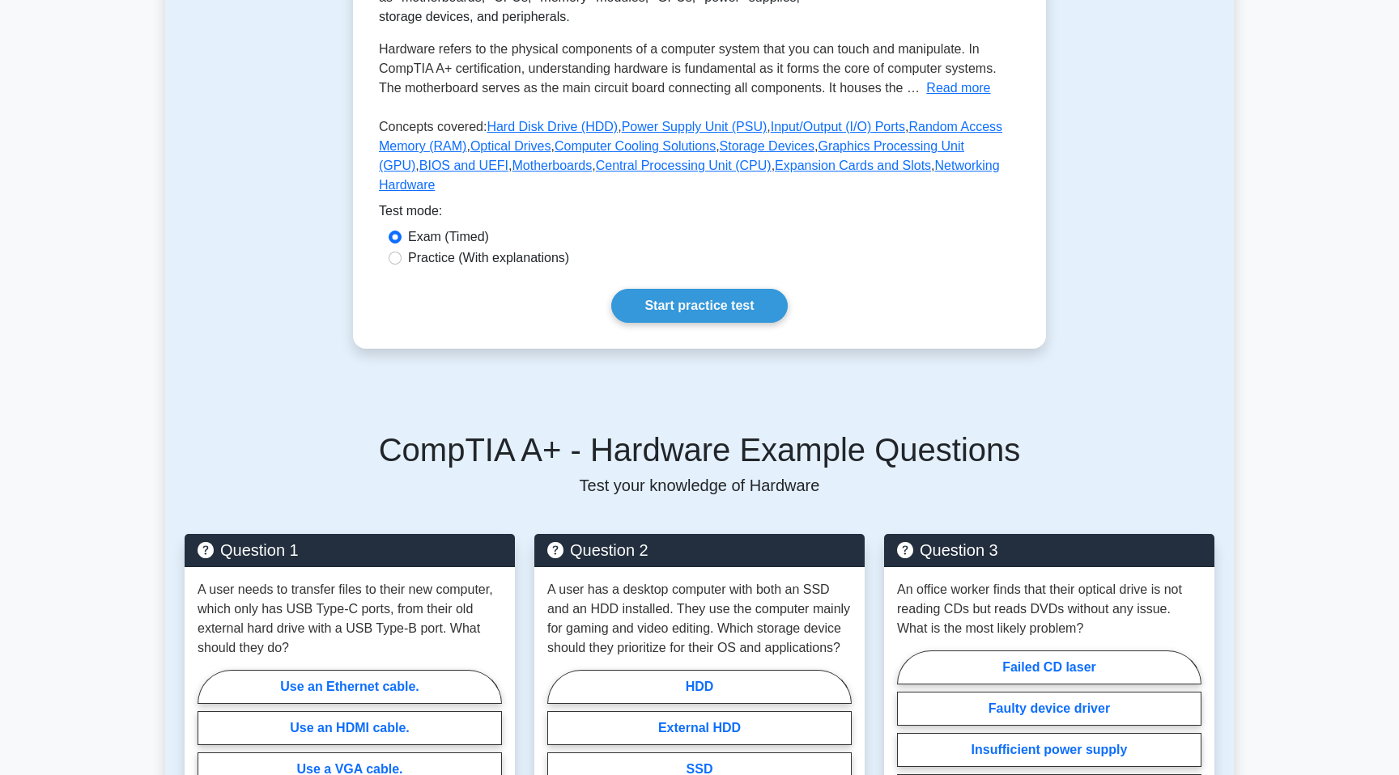
click at [465, 249] on label "Practice (With explanations)" at bounding box center [488, 258] width 161 height 19
click at [401, 252] on input "Practice (With explanations)" at bounding box center [395, 258] width 13 height 13
radio input "true"
click at [627, 289] on link "Start practice test" at bounding box center [699, 306] width 176 height 34
click at [393, 231] on input "Exam (Timed)" at bounding box center [395, 237] width 13 height 13
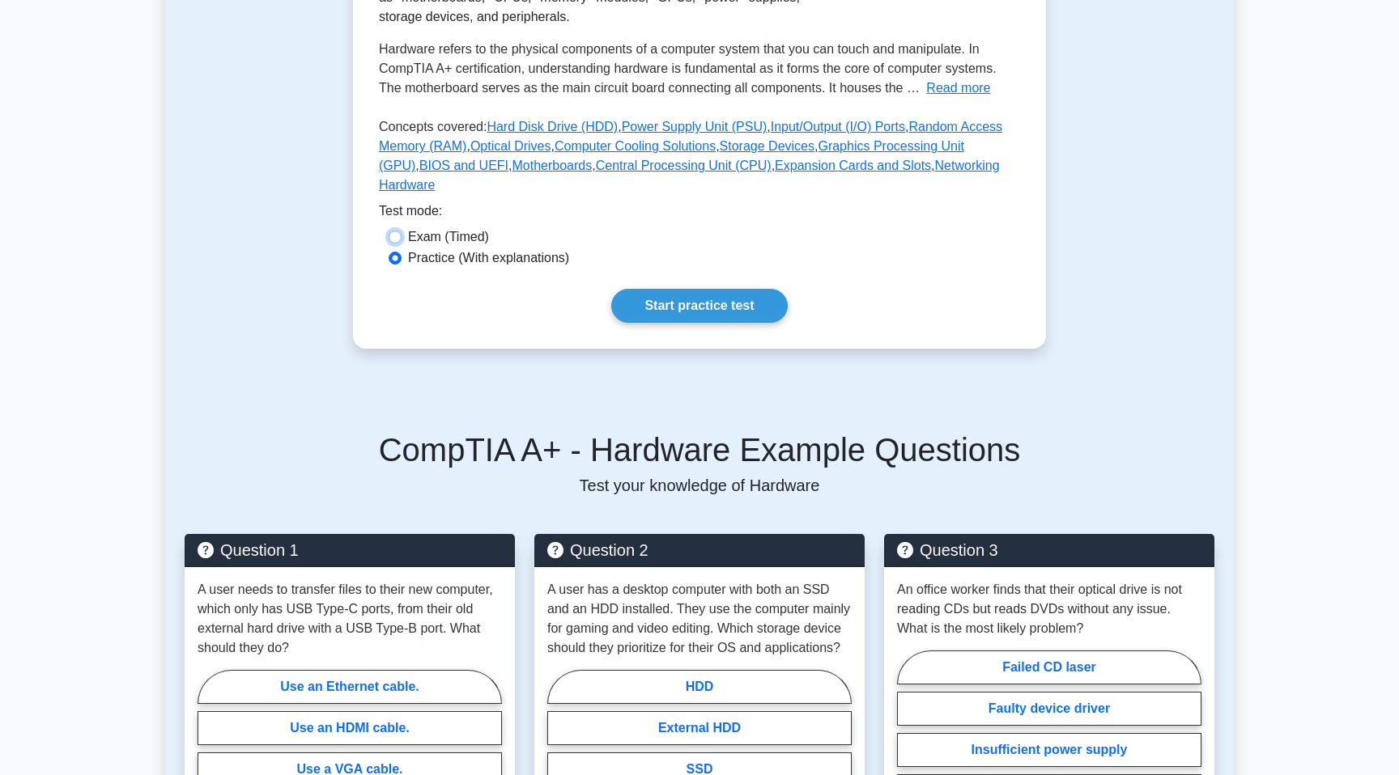
radio input "true"
click at [699, 289] on link "Start practice test" at bounding box center [699, 306] width 176 height 34
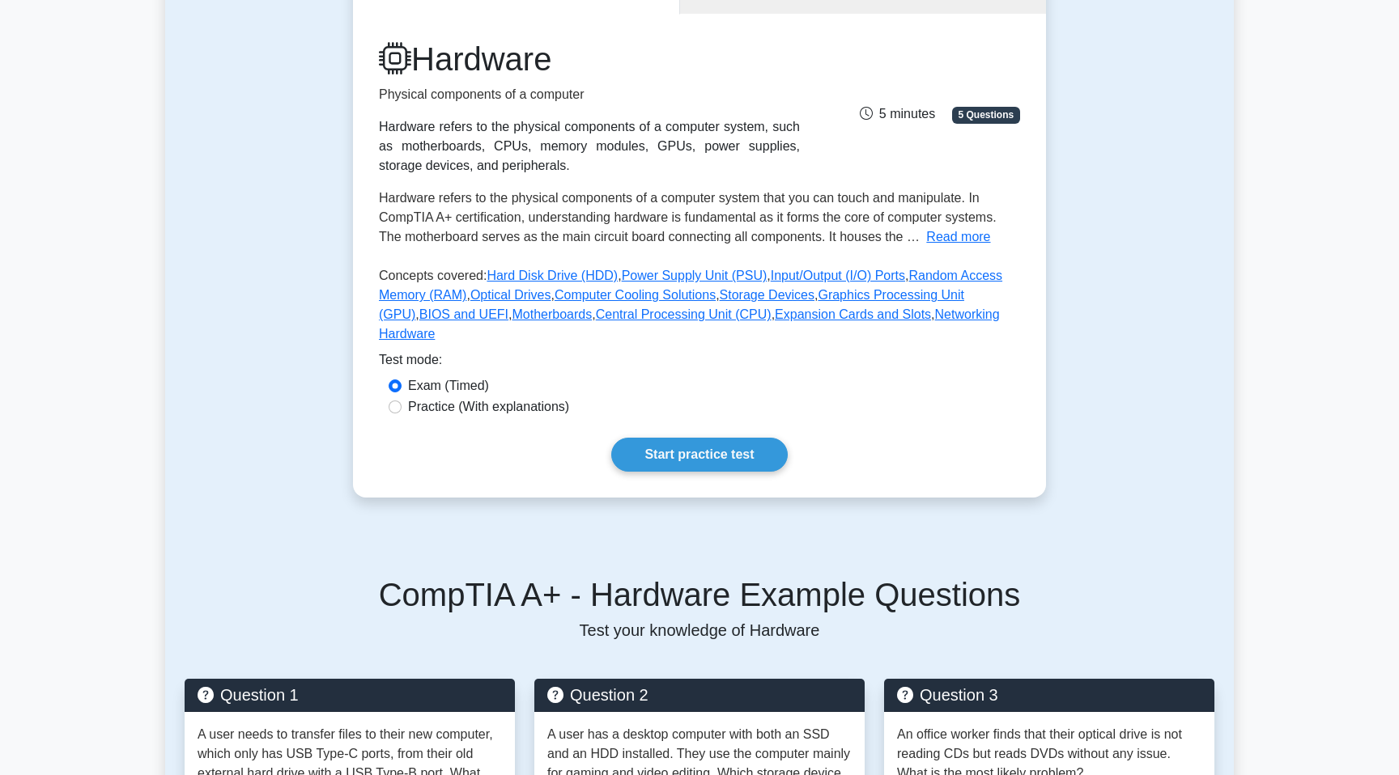
scroll to position [172, 0]
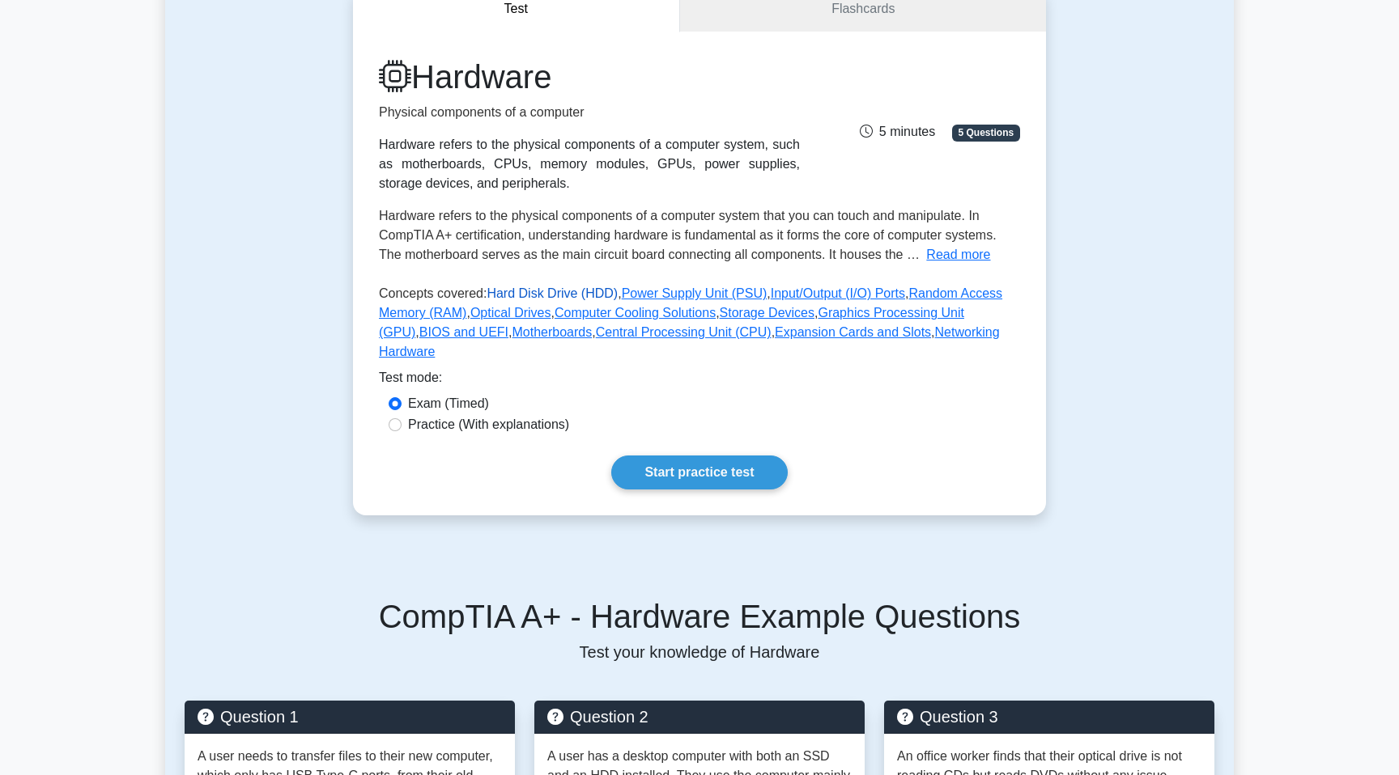
click at [562, 295] on link "Hard Disk Drive (HDD)" at bounding box center [551, 294] width 131 height 14
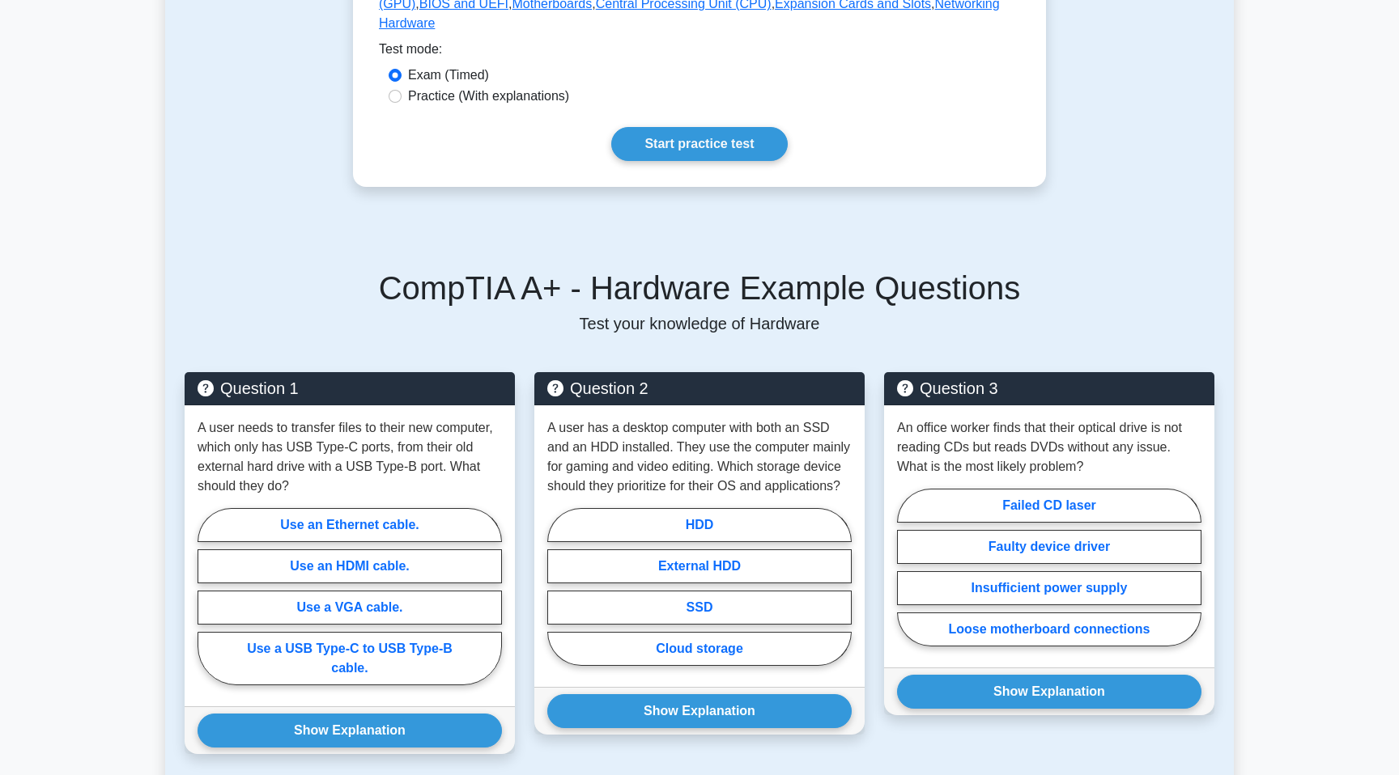
scroll to position [536, 0]
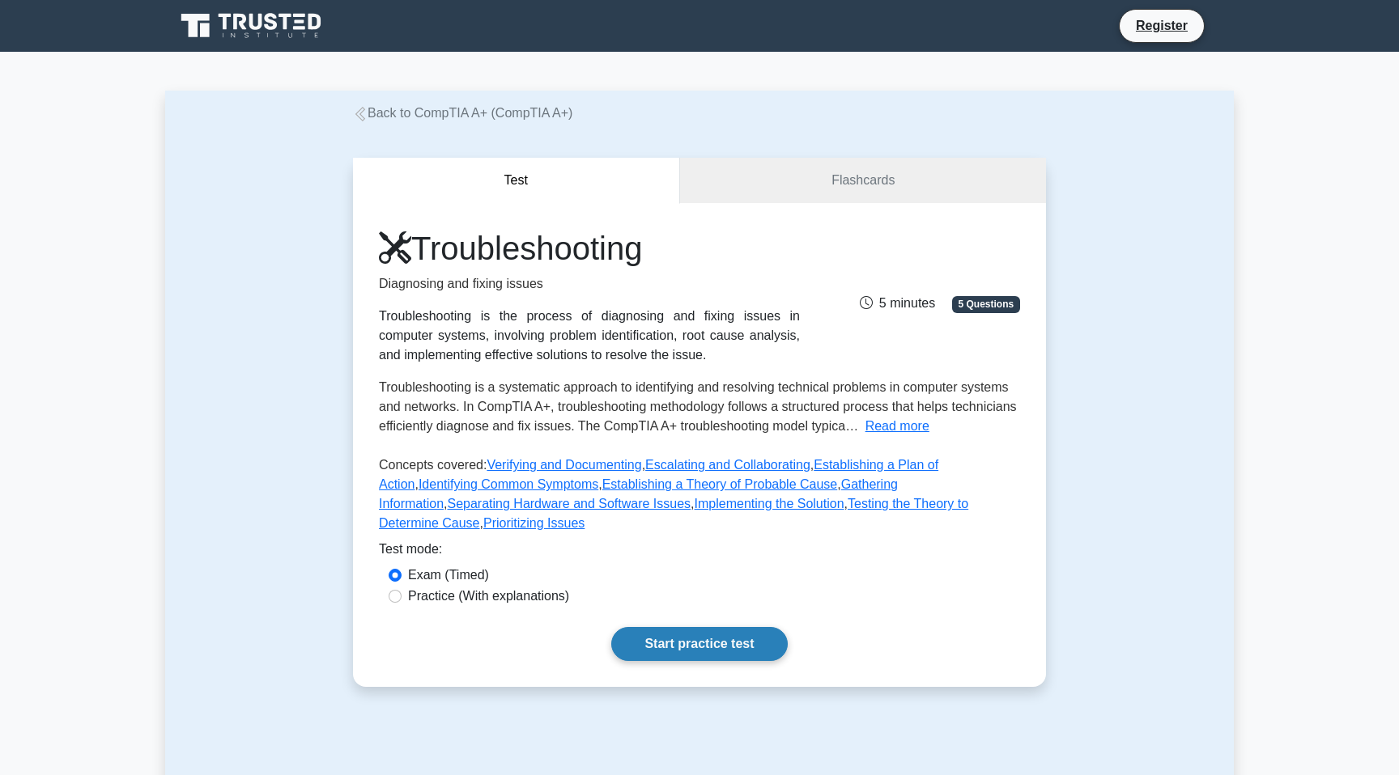
click at [668, 635] on link "Start practice test" at bounding box center [699, 644] width 176 height 34
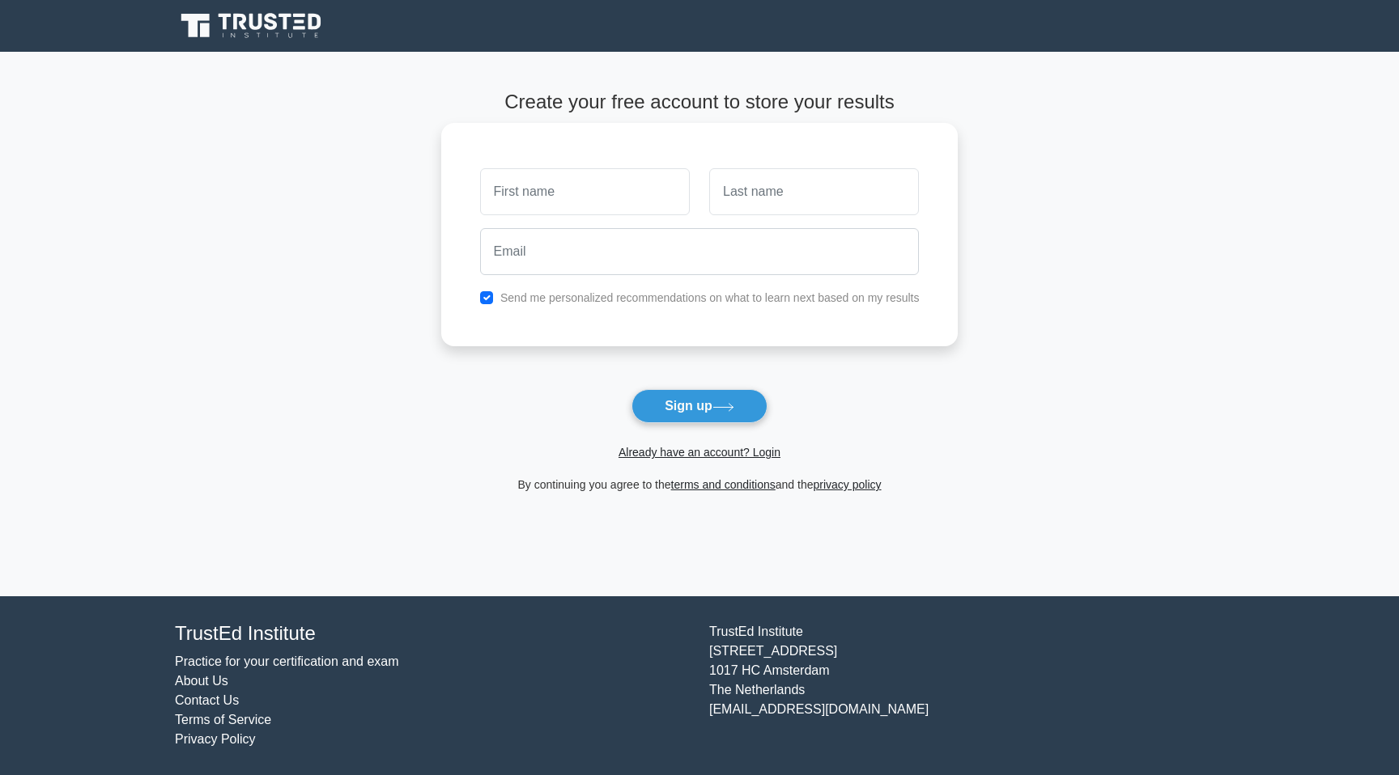
click at [622, 198] on input "text" at bounding box center [585, 191] width 210 height 47
type input "Euntaek"
click at [628, 202] on input "Euntaek" at bounding box center [585, 191] width 210 height 47
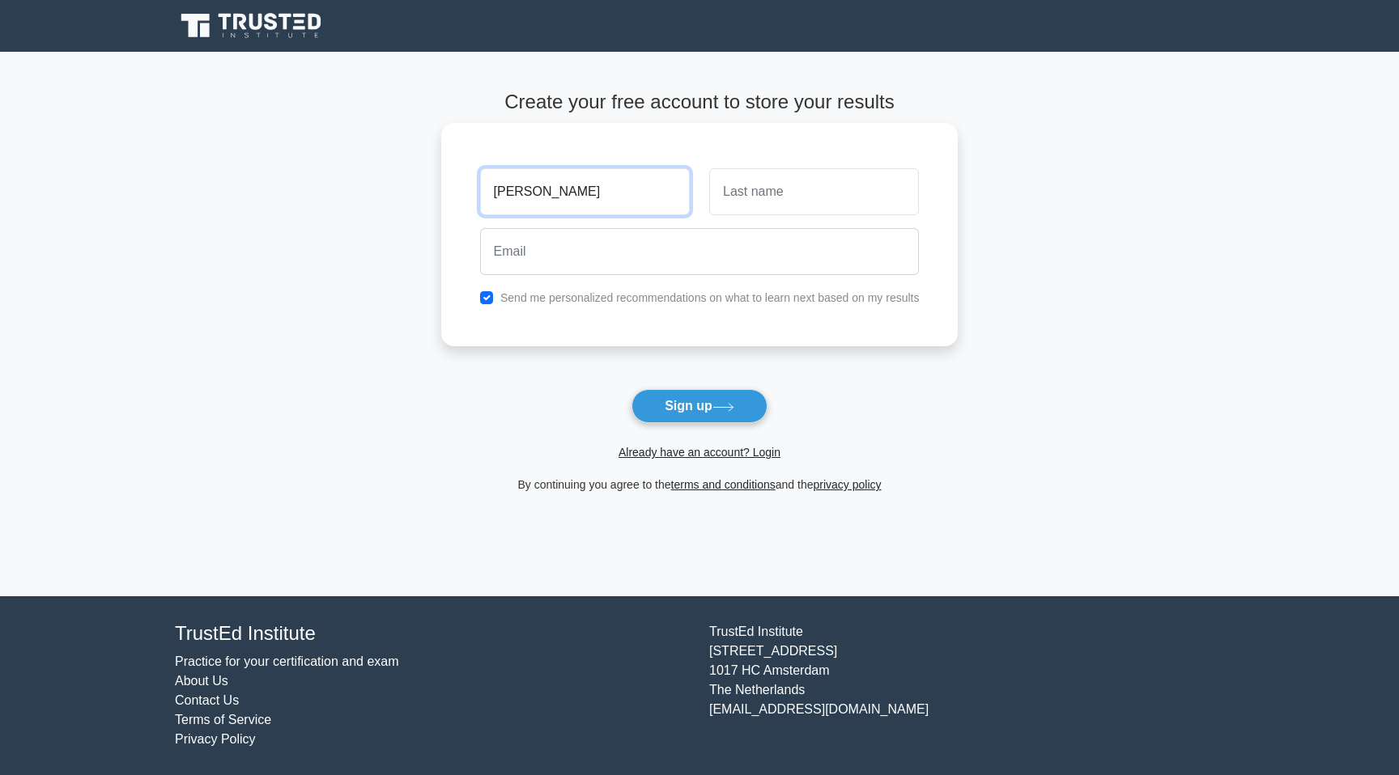
type input "[PERSON_NAME]"
click at [869, 192] on input "text" at bounding box center [814, 191] width 210 height 47
type input "[PERSON_NAME]"
click at [567, 215] on input "[PERSON_NAME]" at bounding box center [585, 191] width 210 height 47
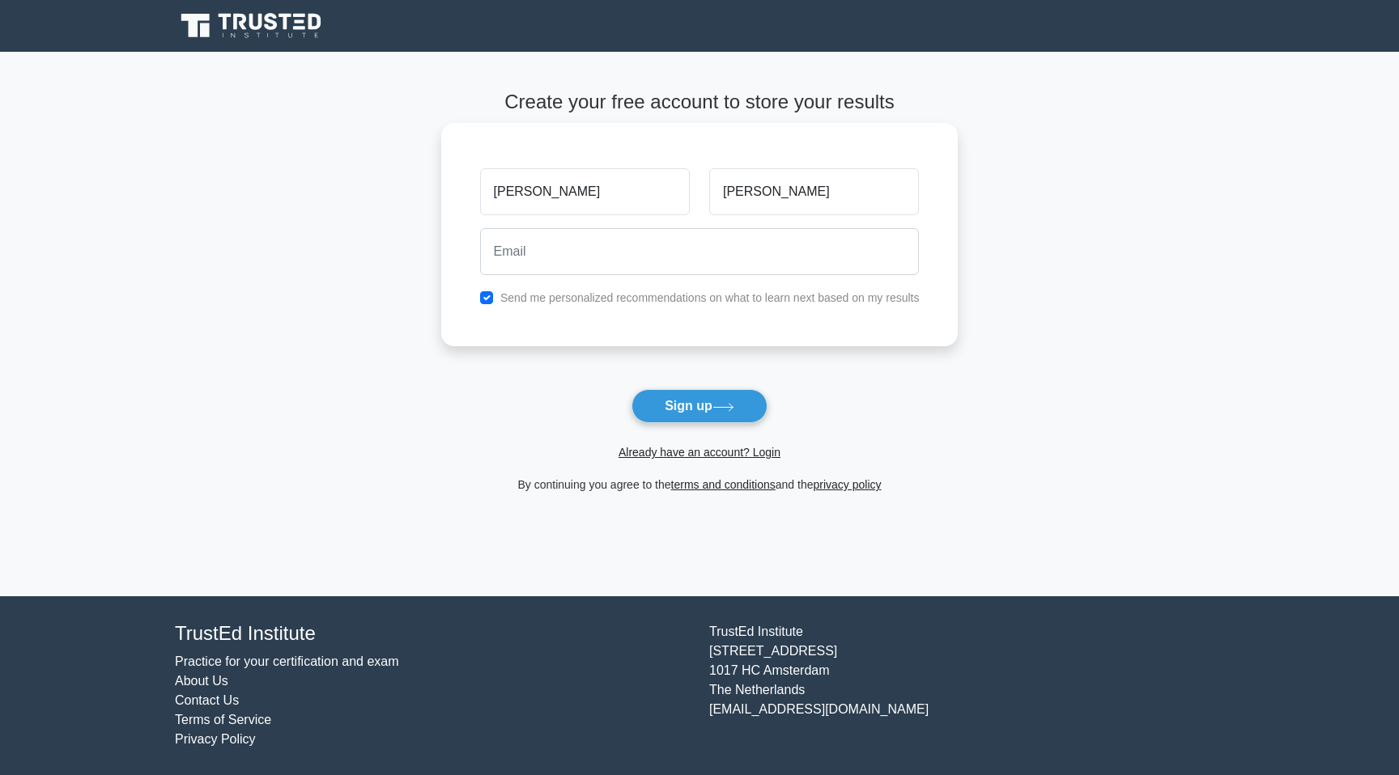
click at [563, 217] on div "[PERSON_NAME]" at bounding box center [584, 192] width 229 height 60
click at [748, 113] on h4 "Create your free account to store your results" at bounding box center [699, 102] width 517 height 23
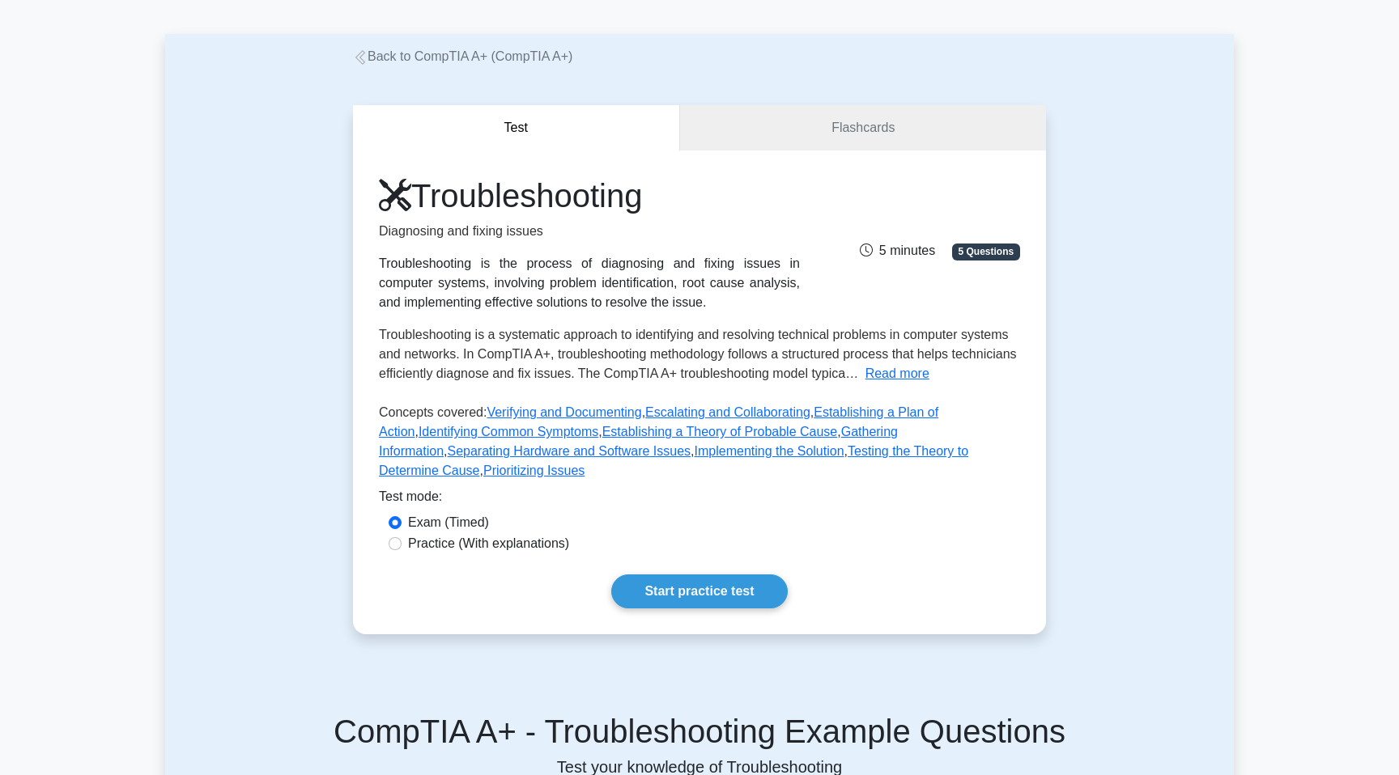
scroll to position [81, 0]
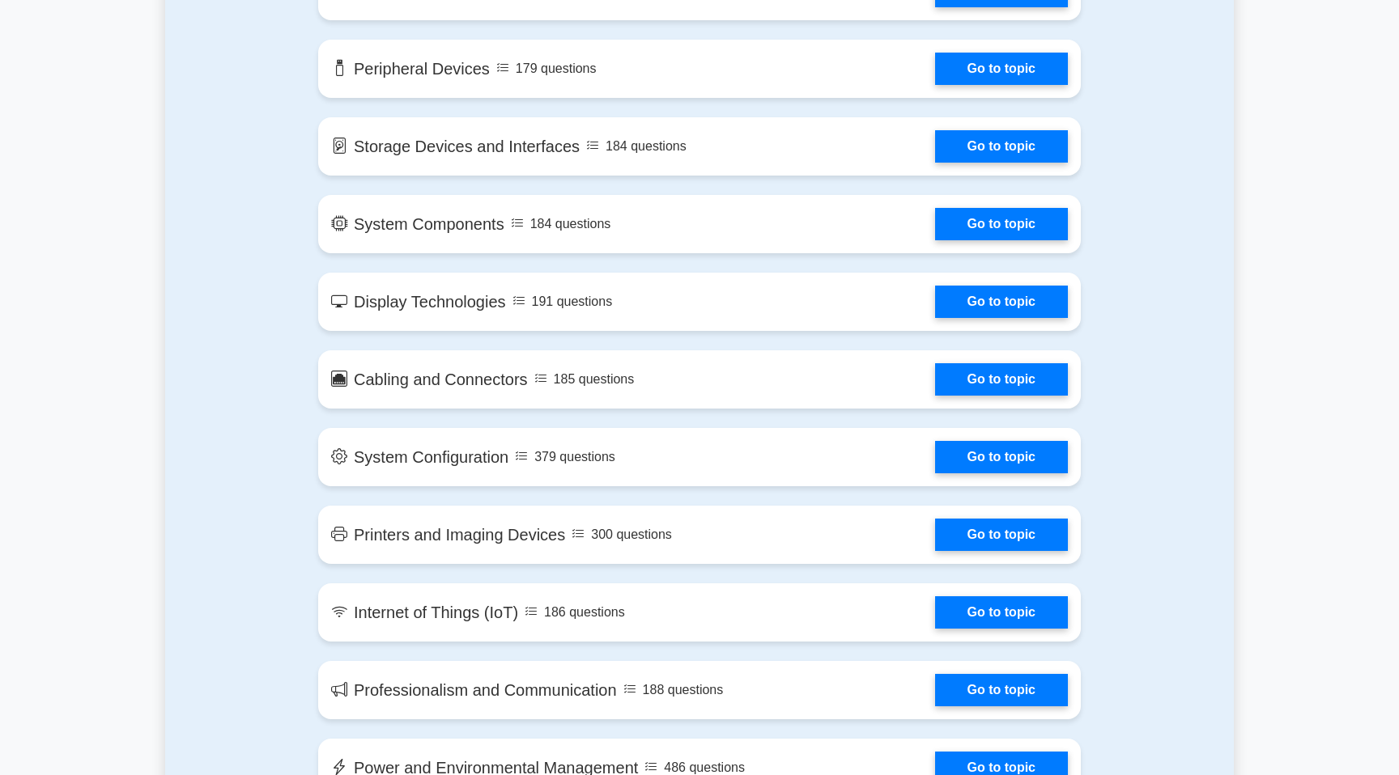
scroll to position [1778, 0]
